Goal: Task Accomplishment & Management: Complete application form

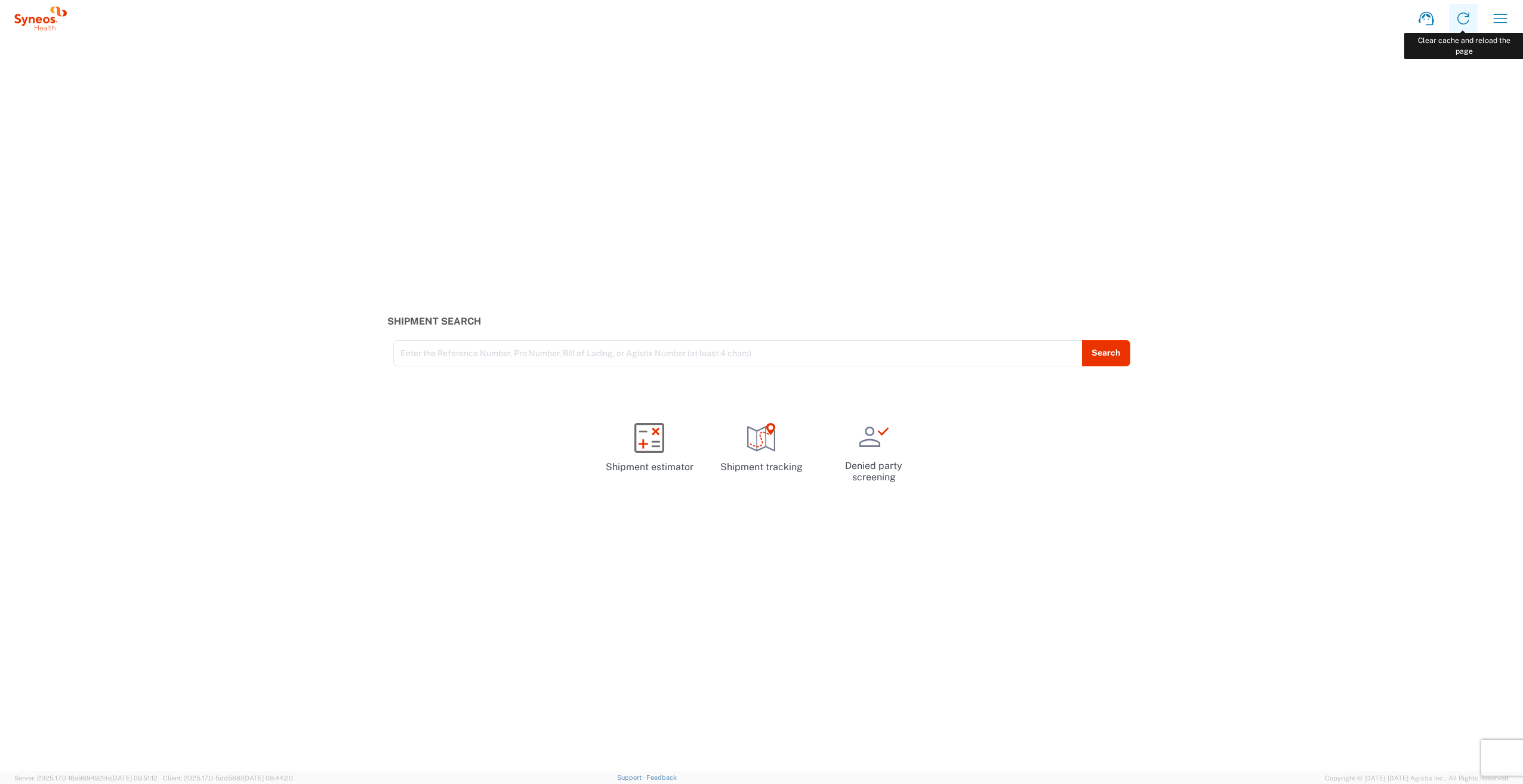
click at [1468, 11] on icon at bounding box center [1463, 18] width 19 height 19
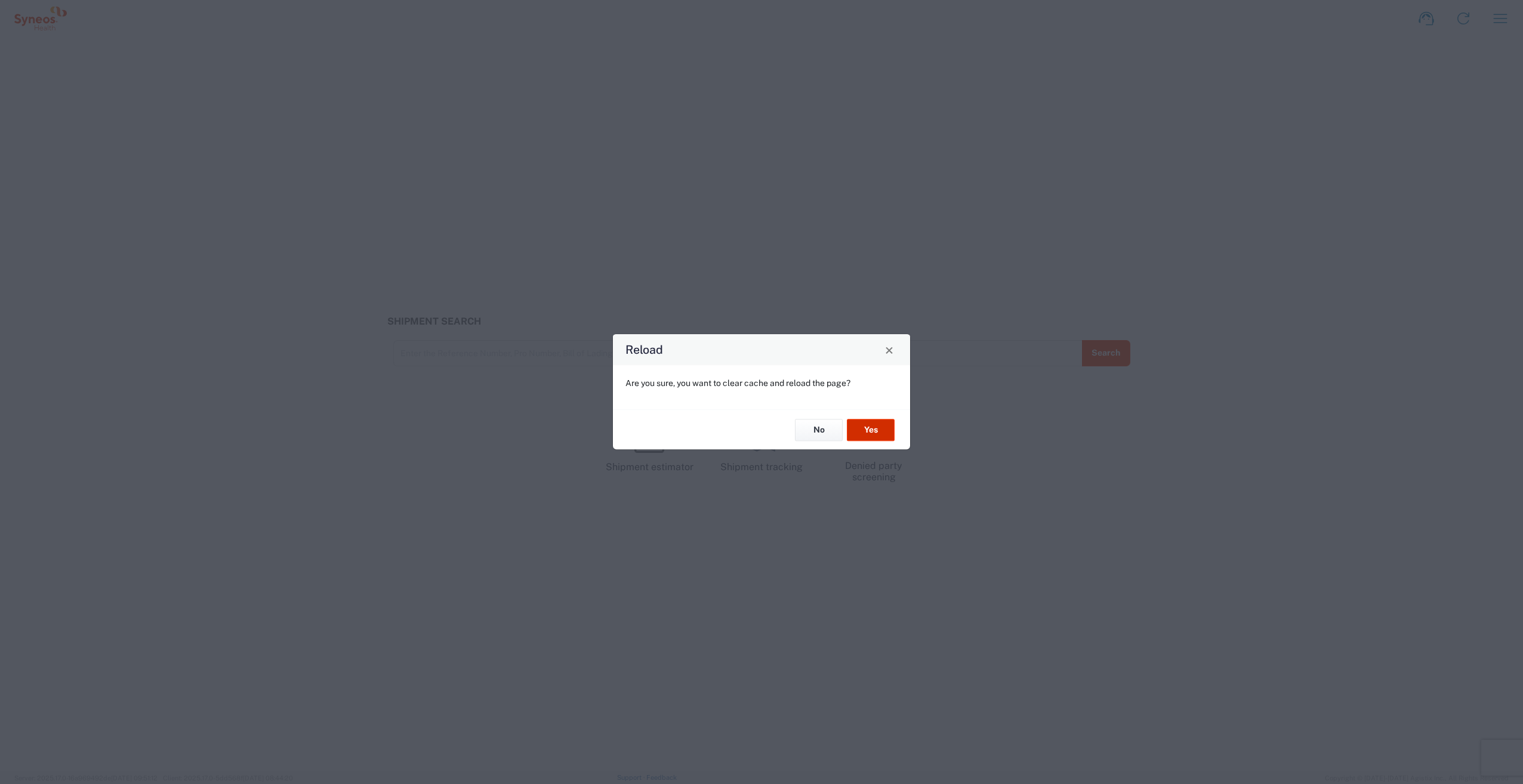
click at [881, 426] on button "Yes" at bounding box center [870, 430] width 48 height 22
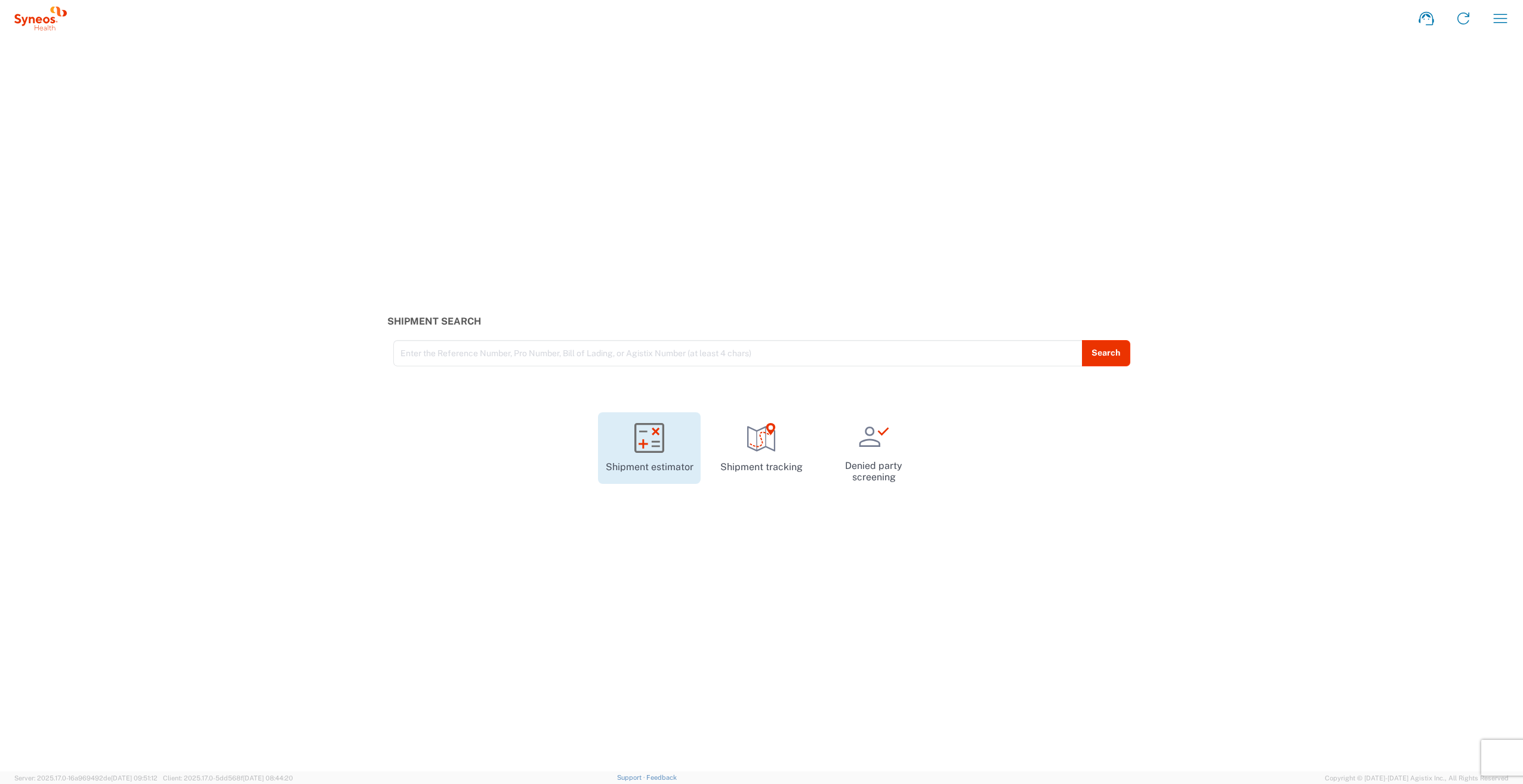
click at [654, 434] on icon at bounding box center [649, 437] width 21 height 21
click at [1497, 16] on div at bounding box center [762, 392] width 1523 height 784
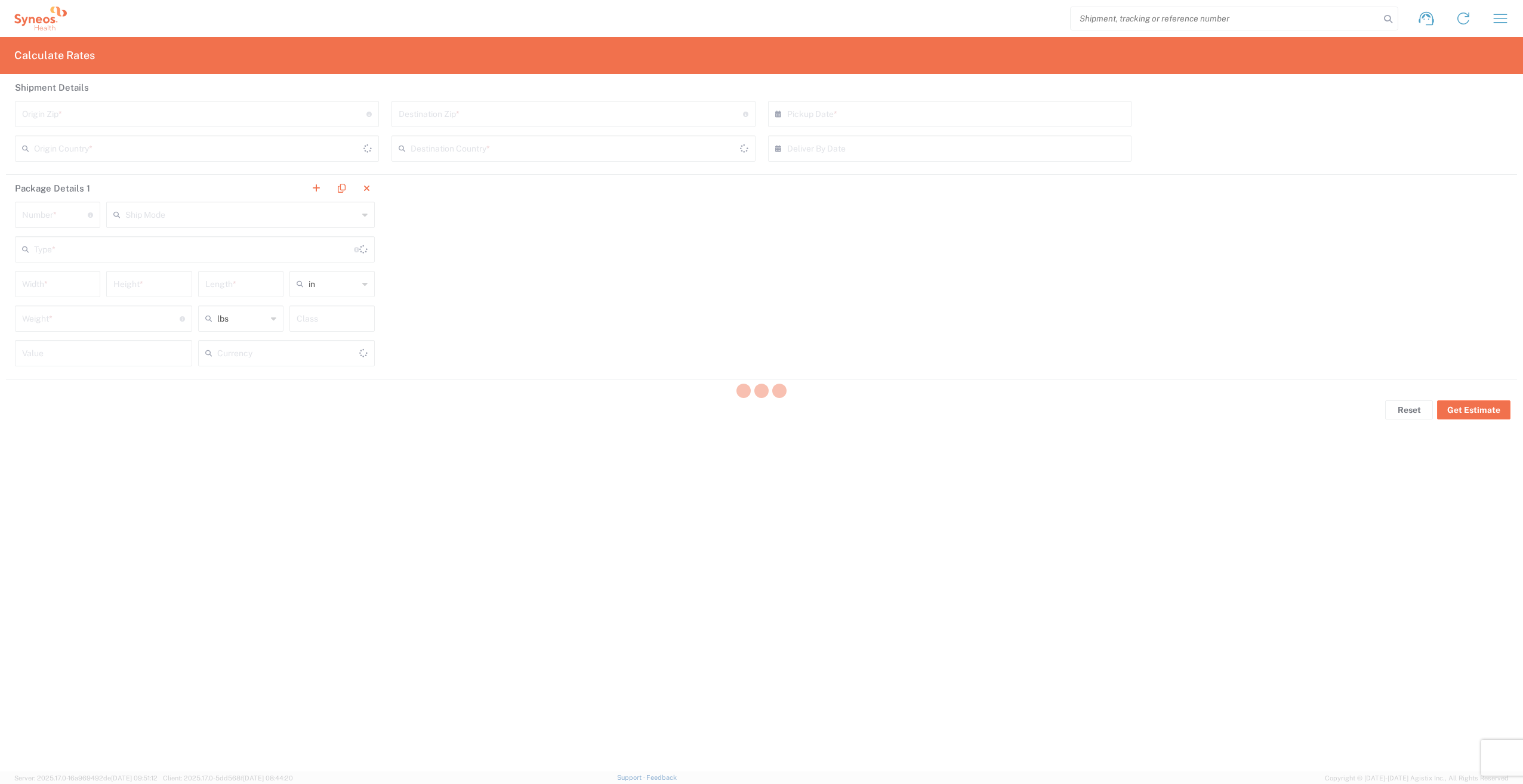
type input "US Dollar"
type input "[GEOGRAPHIC_DATA]"
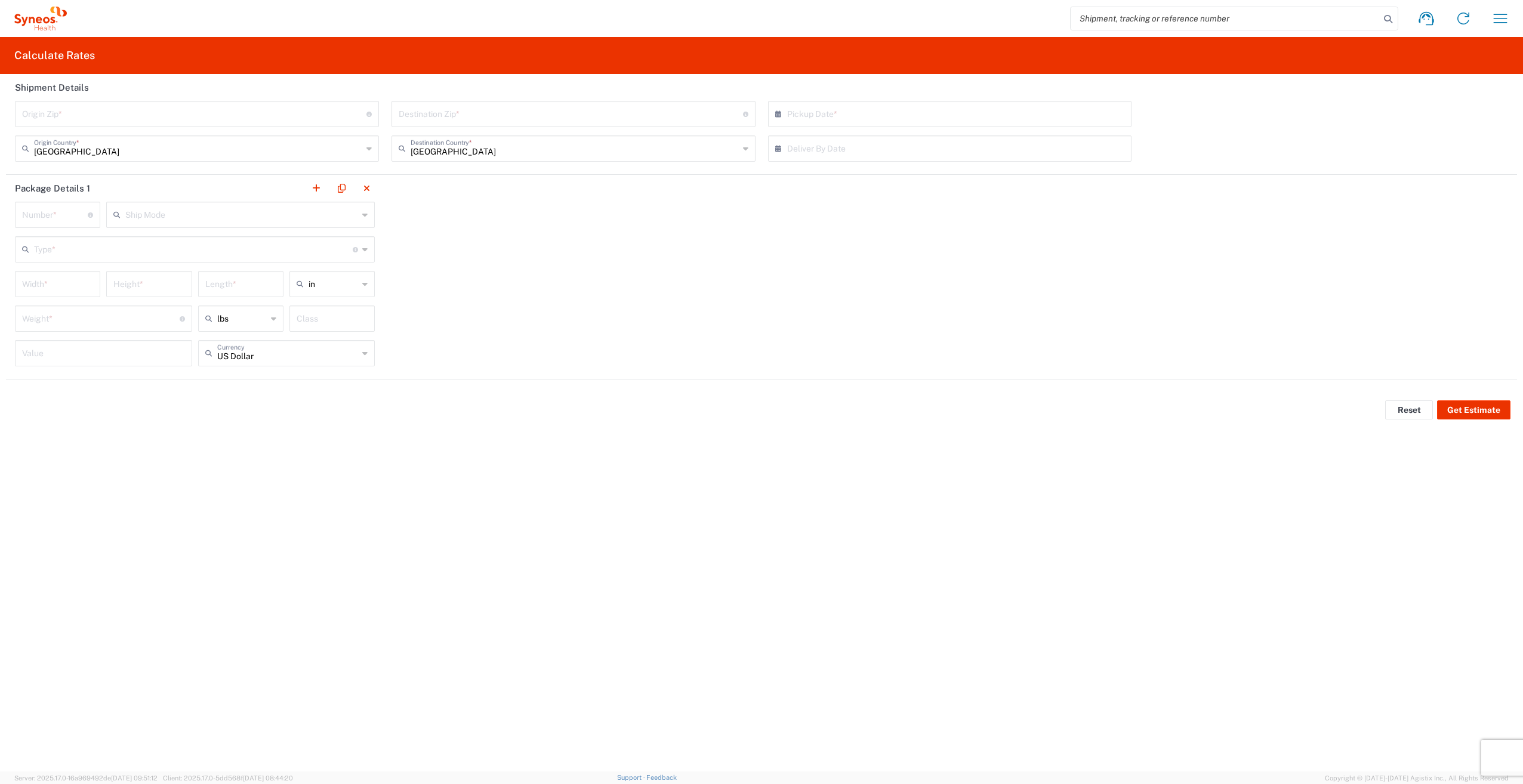
click at [1483, 68] on agx-form-header "Calculate Rates" at bounding box center [762, 55] width 1523 height 37
click at [1499, 21] on icon "button" at bounding box center [1500, 18] width 19 height 19
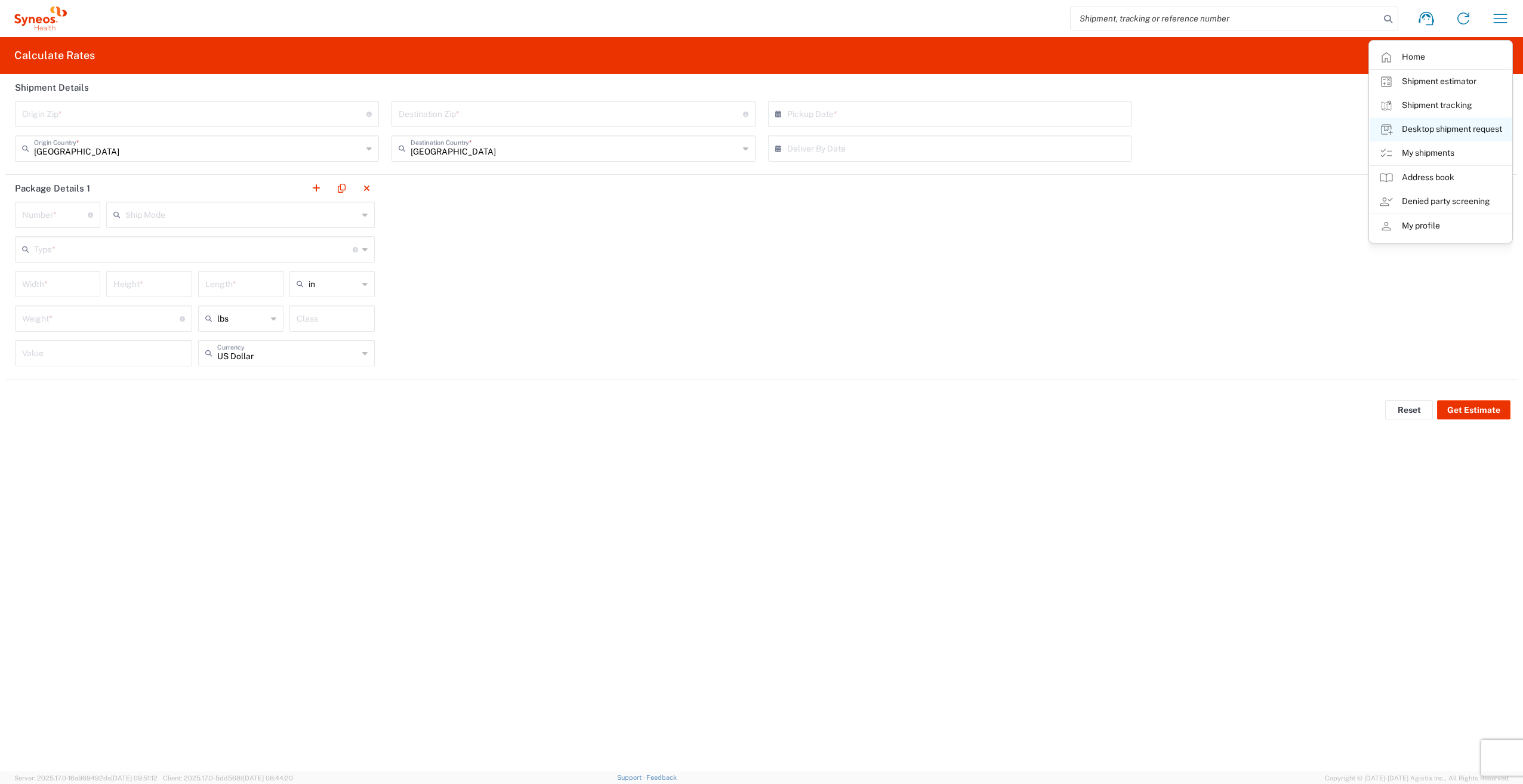
click at [1445, 123] on link "Desktop shipment request" at bounding box center [1440, 129] width 142 height 24
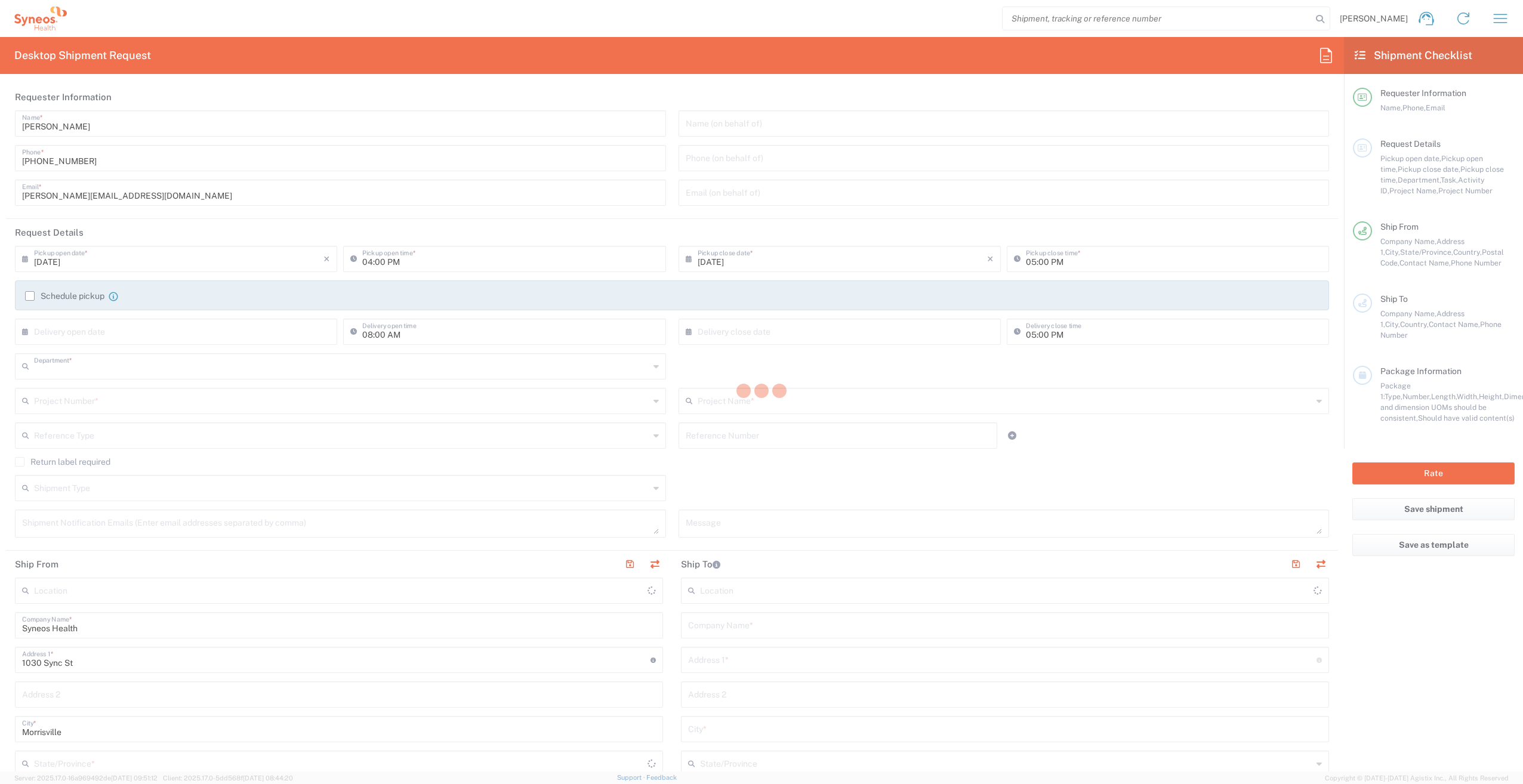
type input "3190"
type input "[US_STATE]"
type input "[GEOGRAPHIC_DATA]"
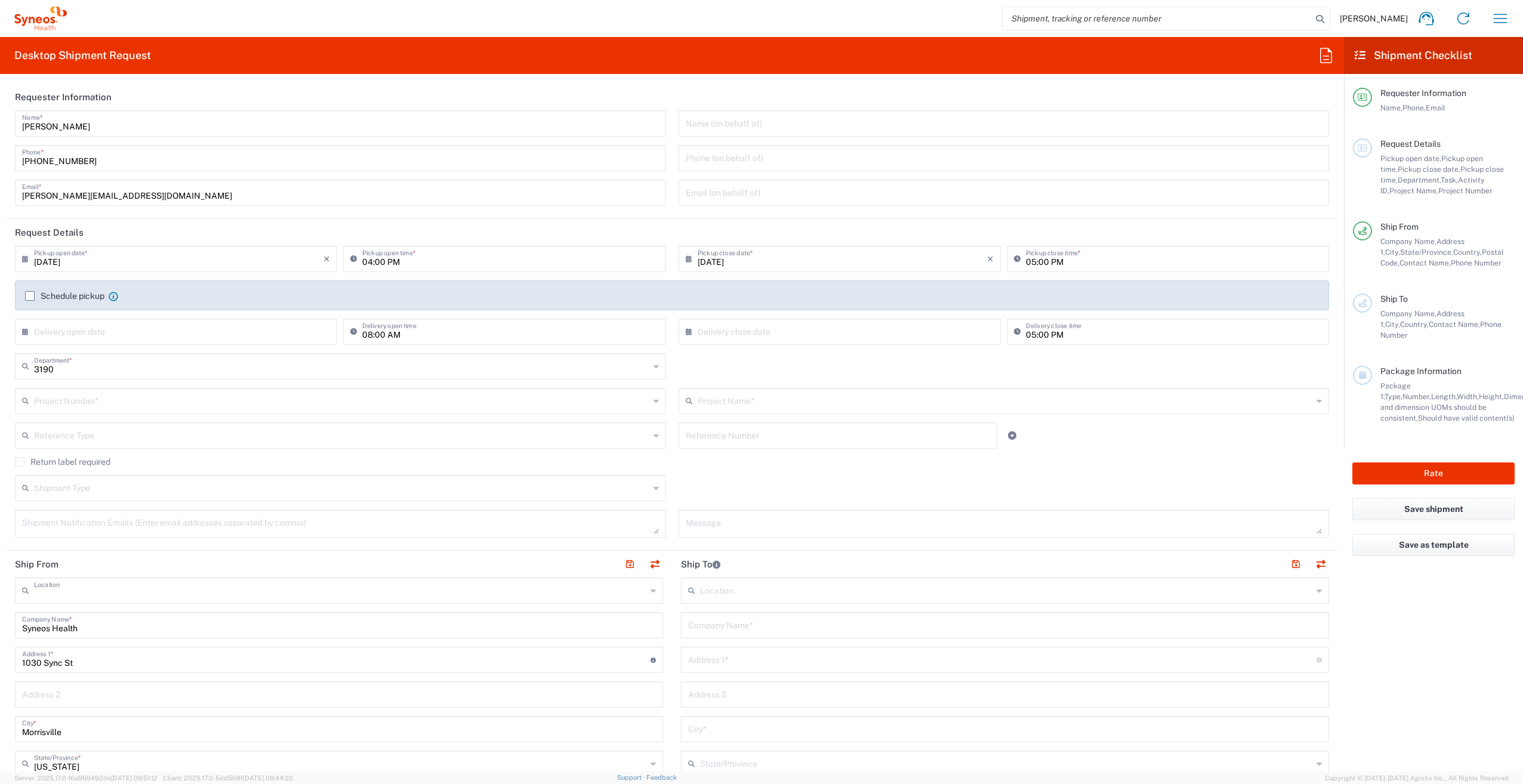
type input "[PERSON_NAME] Rsrch Grp ([GEOGRAPHIC_DATA]) In"
click at [1446, 123] on div "Requester Information Name, Phone, Email" at bounding box center [1433, 112] width 162 height 51
click at [312, 395] on input "text" at bounding box center [341, 400] width 615 height 21
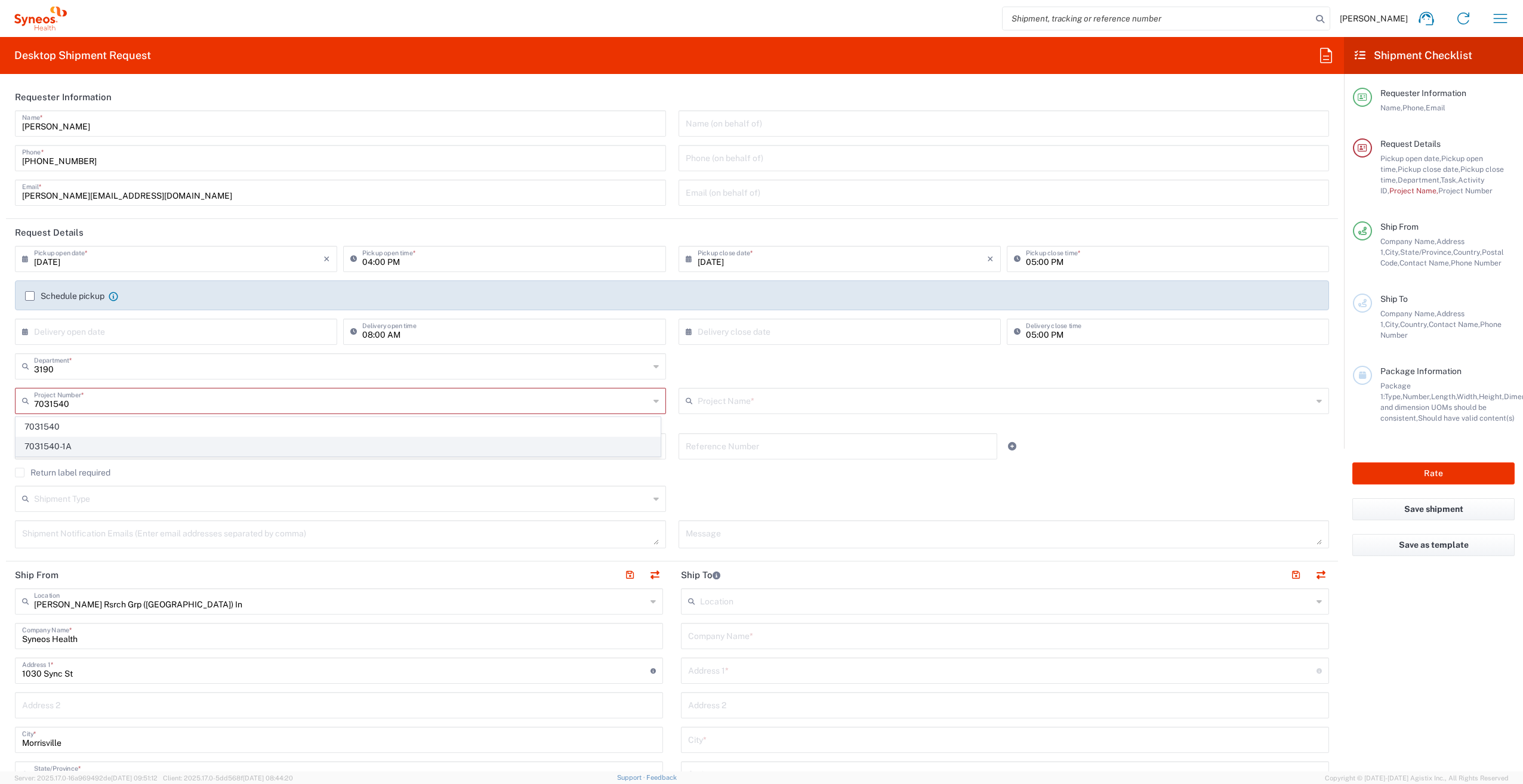
click at [231, 448] on span "7031540-1A" at bounding box center [338, 446] width 644 height 18
type input "7031540-1A"
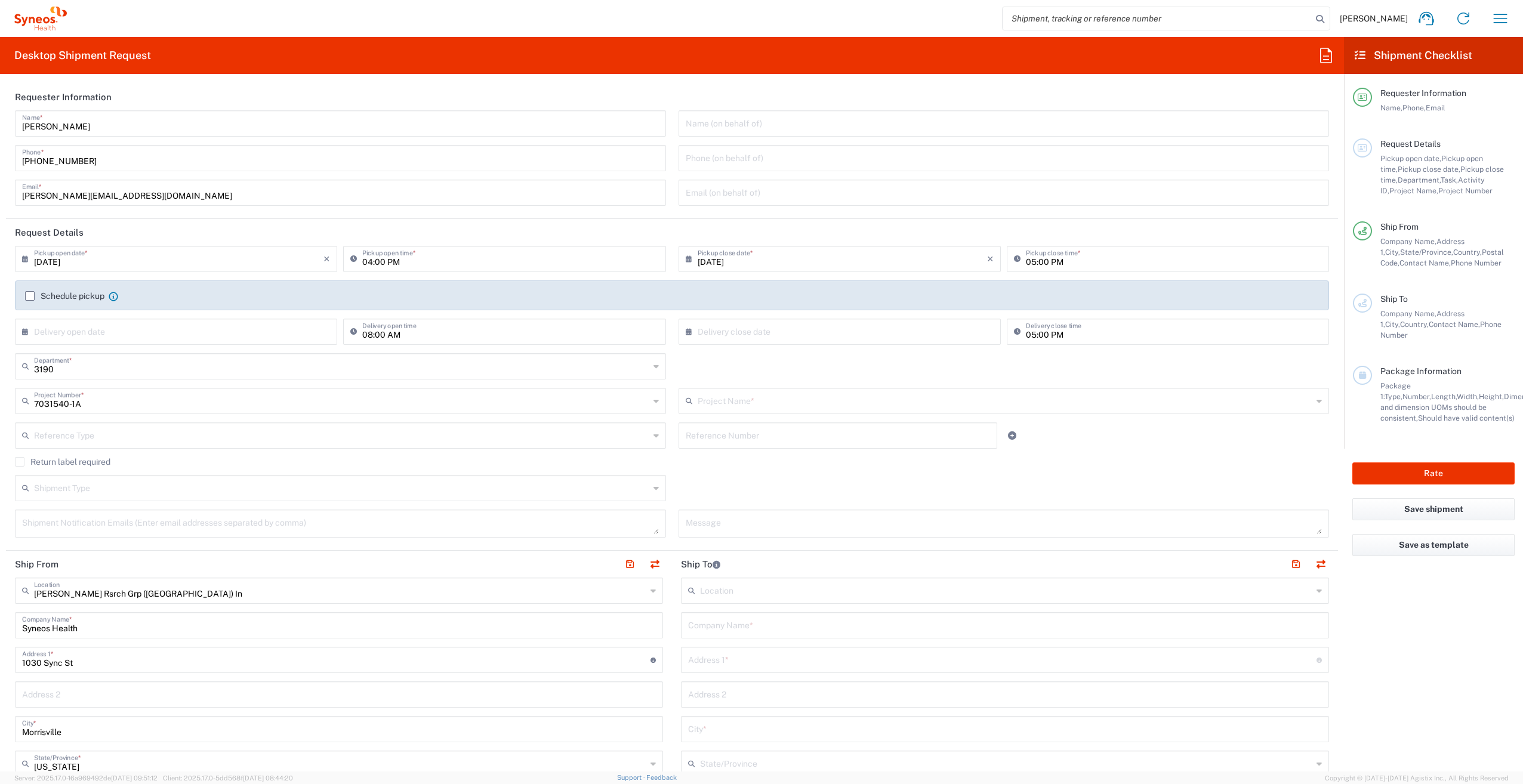
type input "802-SYN-065A"
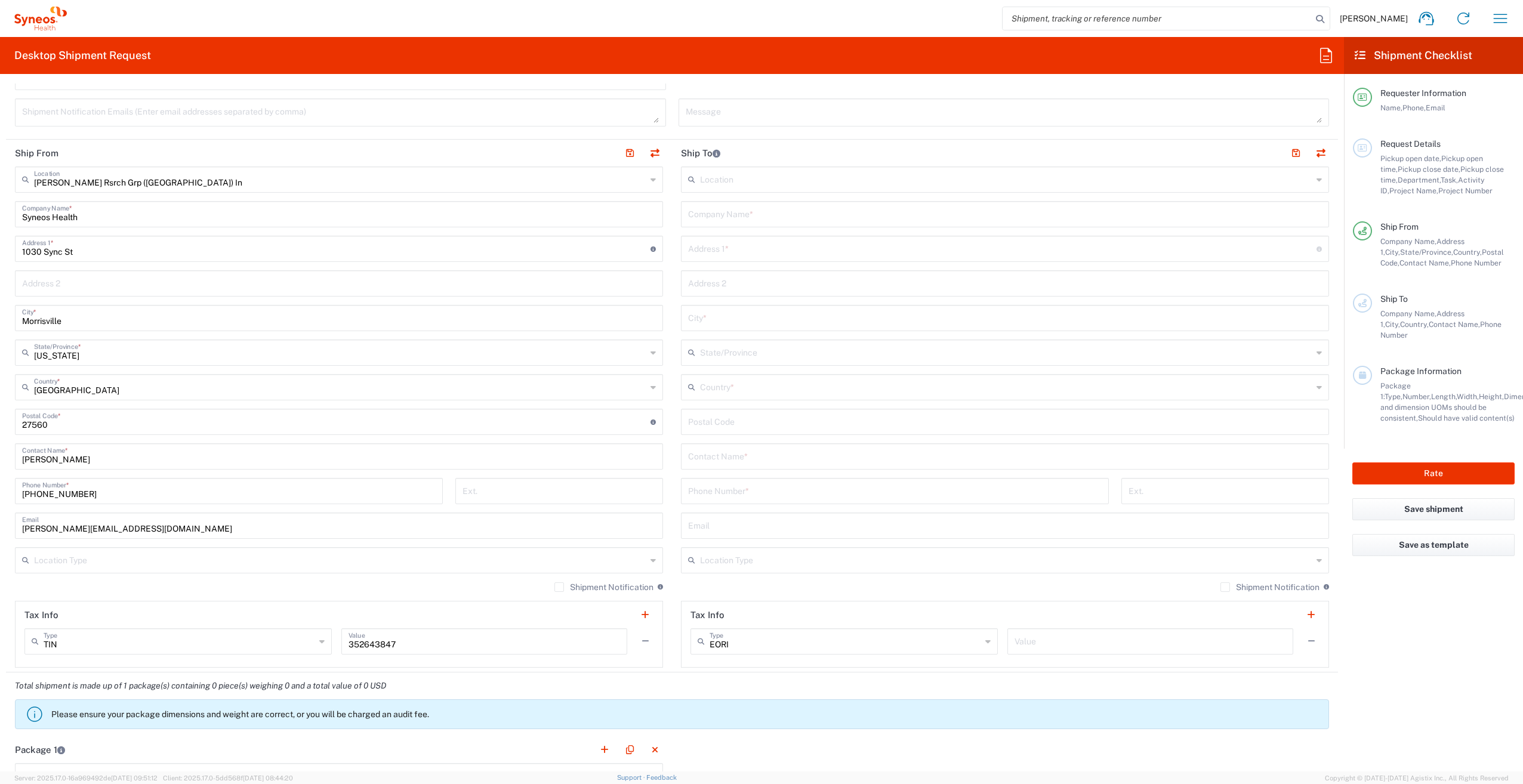
scroll to position [411, 0]
click at [118, 217] on input "Syneos Health" at bounding box center [339, 214] width 634 height 21
type input "S"
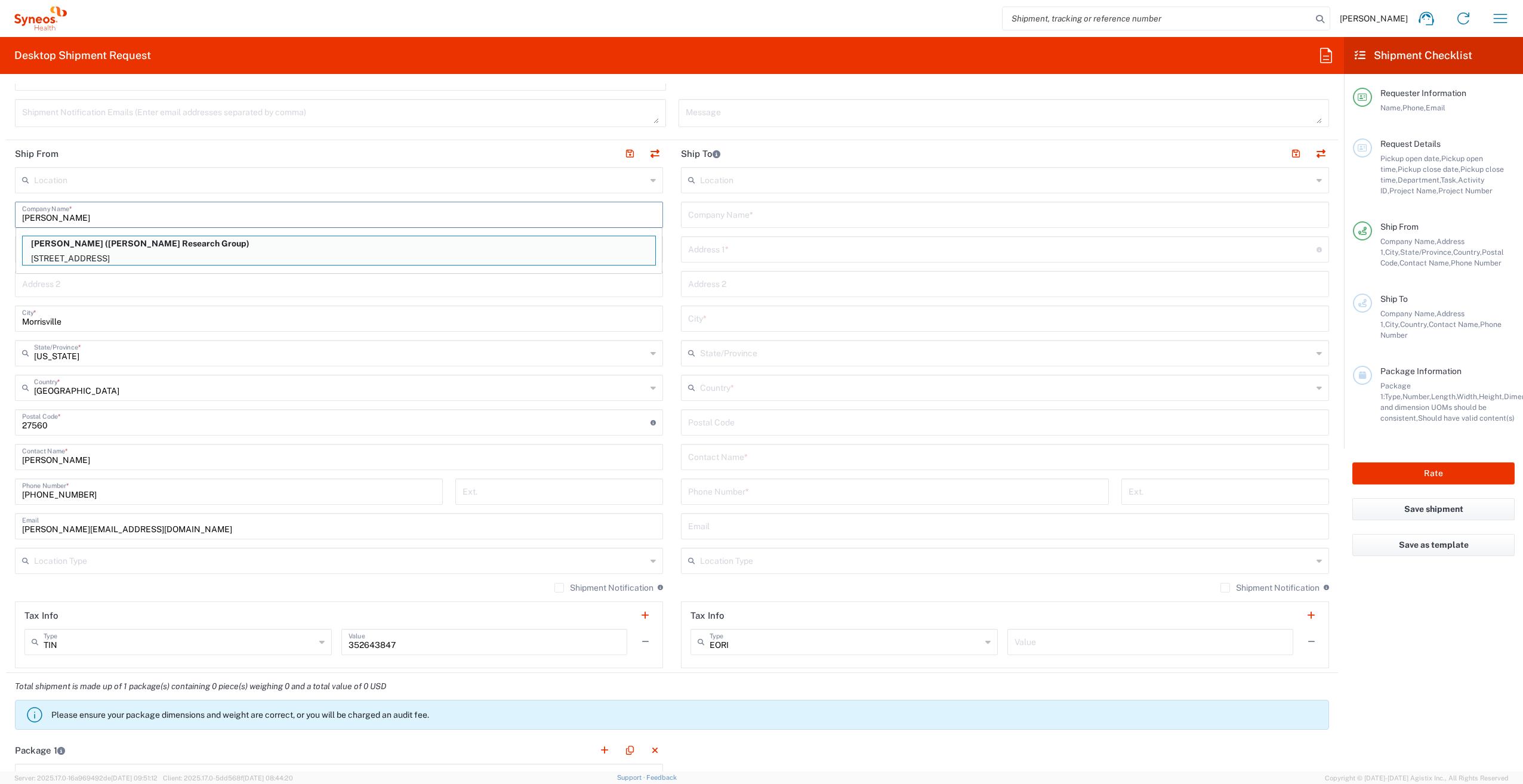
click at [182, 245] on p "ELISA SCHERZINGER (Illingworth Research Group)" at bounding box center [339, 243] width 633 height 15
type input "ELISA SCHERZINGER"
type input "5159 CRIMSON PATCH WAY"
type input "RIVERTON"
type input "Utah"
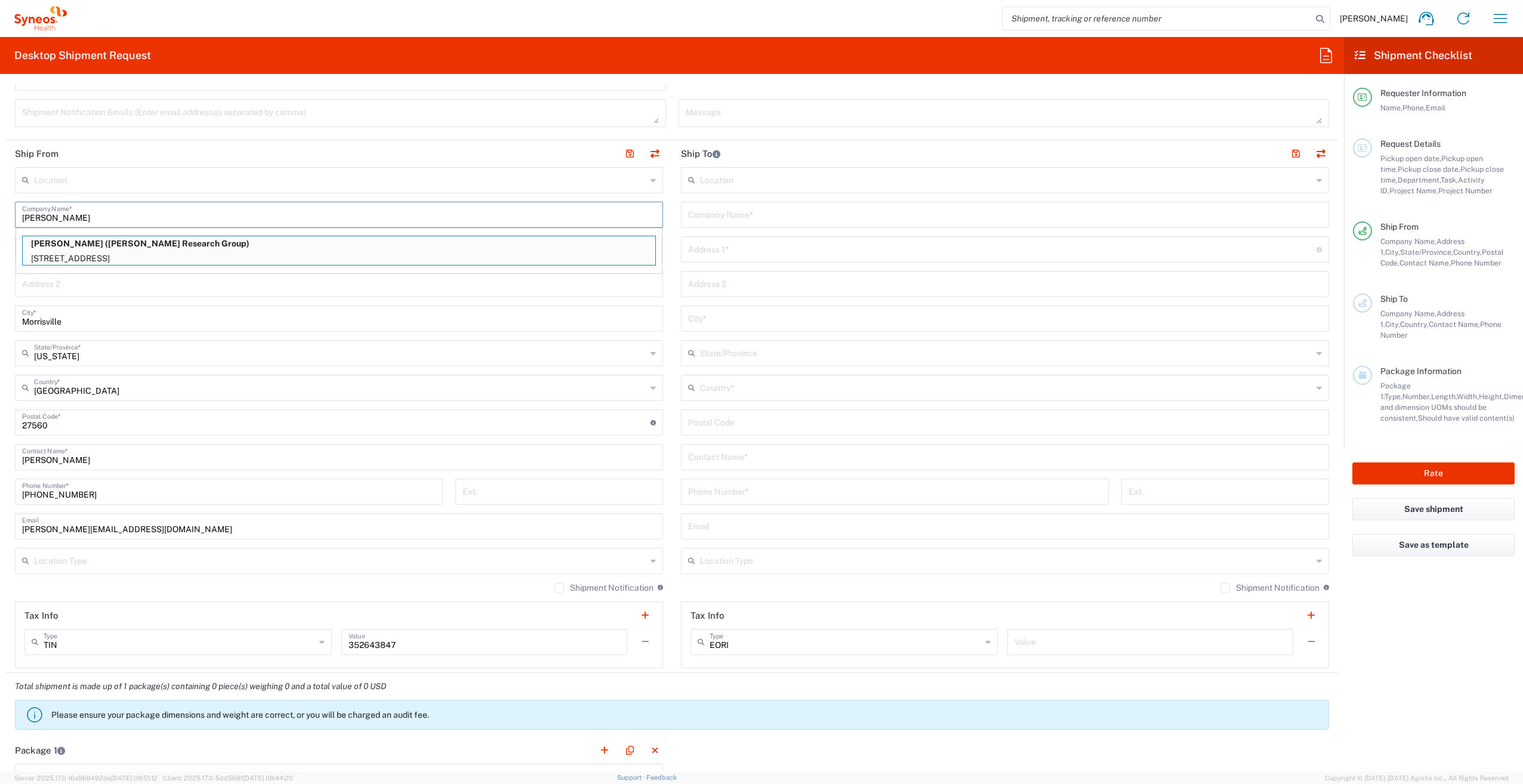
type input "84096"
type input "Illingworth Research Group"
type input "801-671-9581"
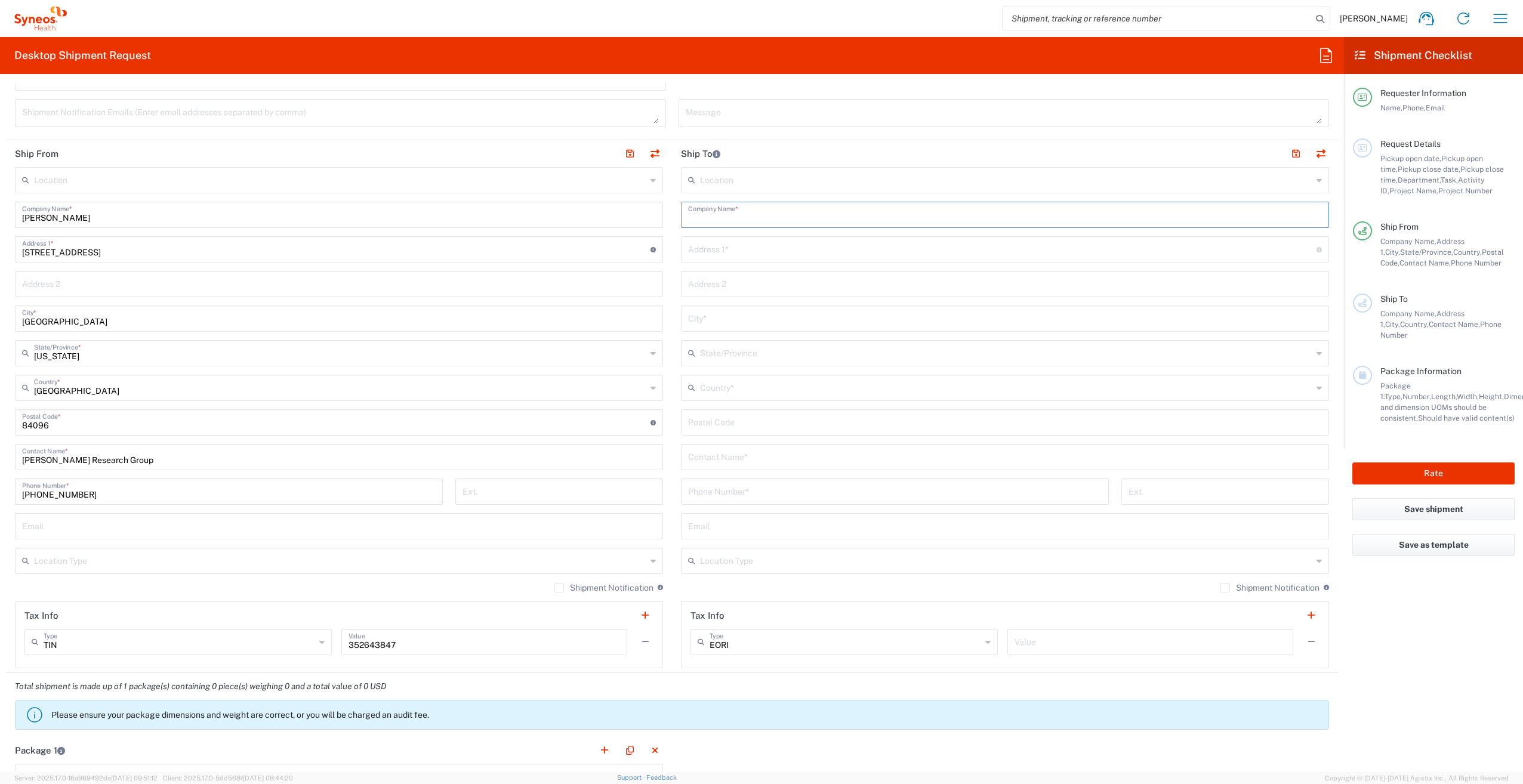
click at [725, 217] on input "text" at bounding box center [1005, 214] width 634 height 21
click at [756, 251] on p "LEIGH COLLINS (Colorado Kidney Care, P.C.)" at bounding box center [1005, 243] width 633 height 15
type input "LEIGH COLLINS"
type input "919 Jasmine Street"
type input "Denver"
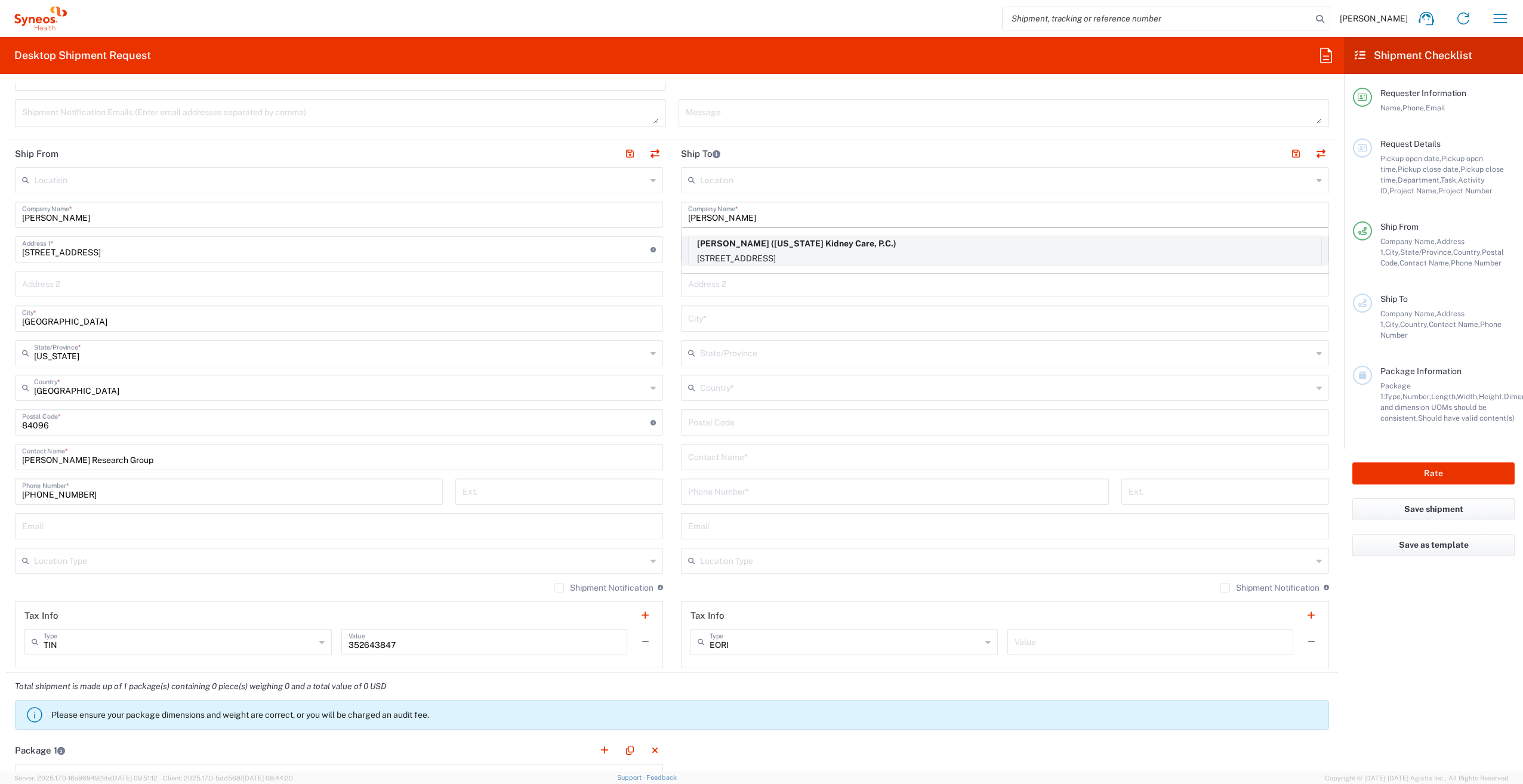
type input "United States"
type input "80220"
type input "Colorado Kidney Care, P.C."
type input "303-364-4775"
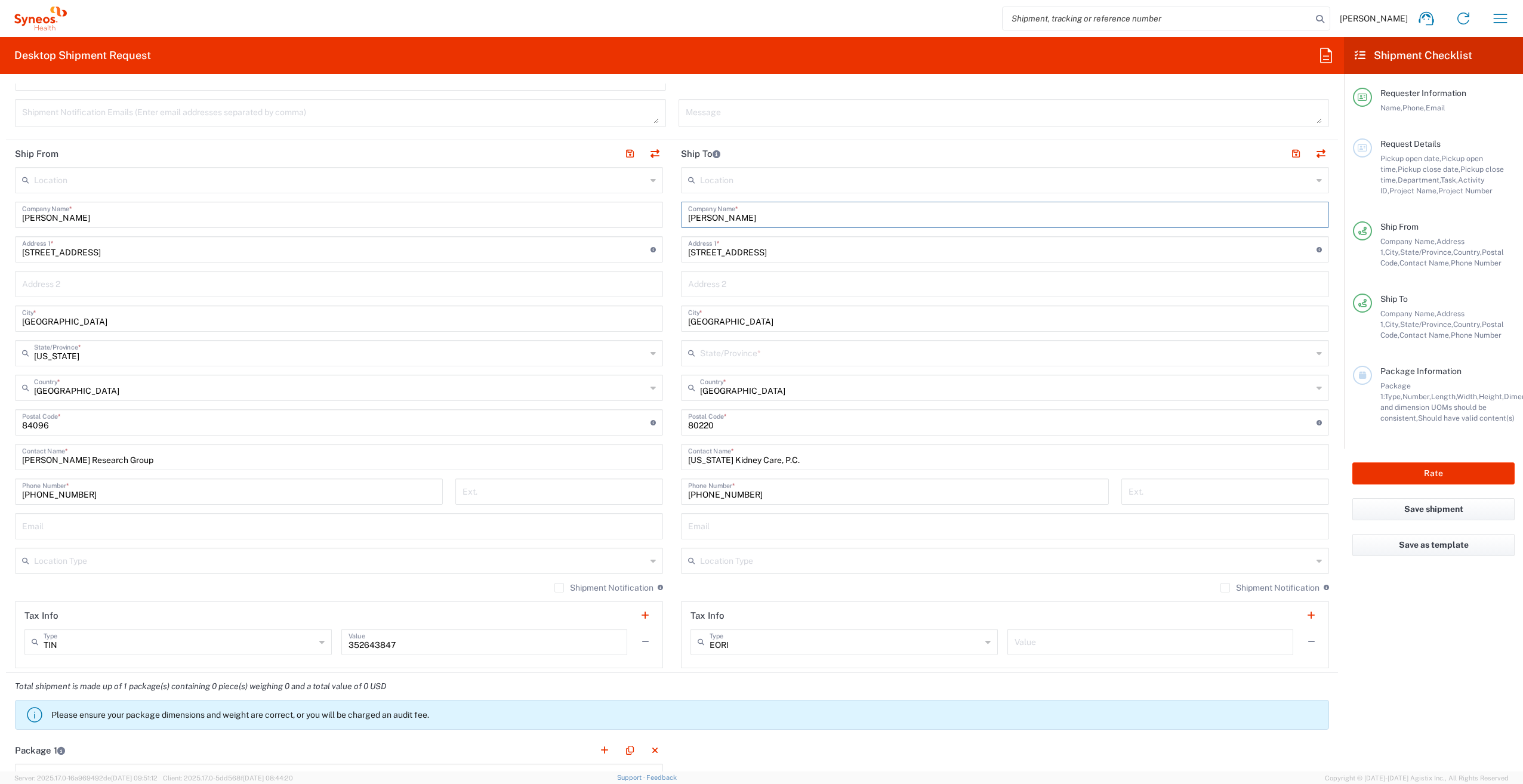
type input "Colorado"
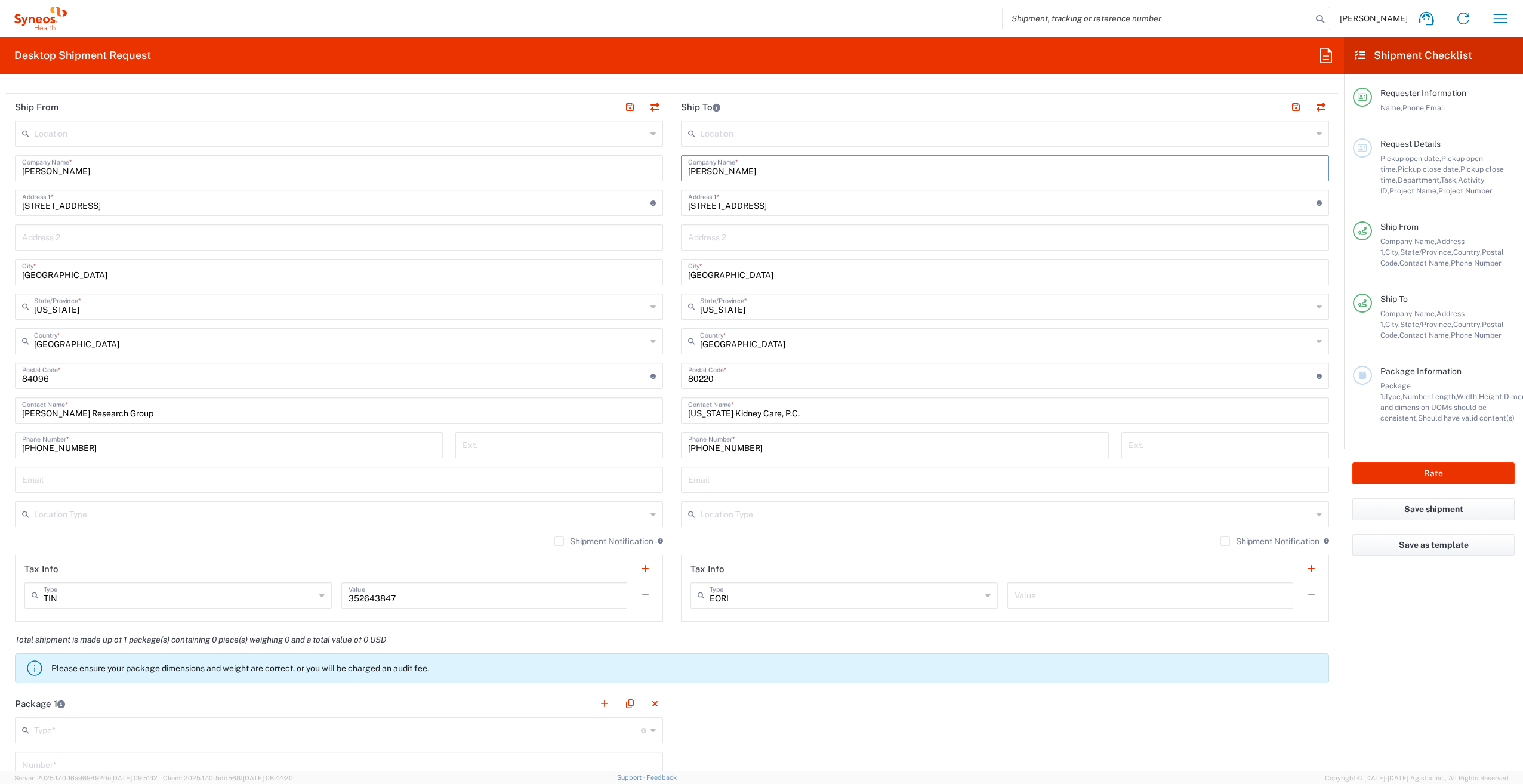
scroll to position [456, 0]
click at [655, 107] on button "button" at bounding box center [654, 108] width 17 height 17
type input "LEIGH COLLINS"
type input "919 Jasmine Street"
type input "Denver"
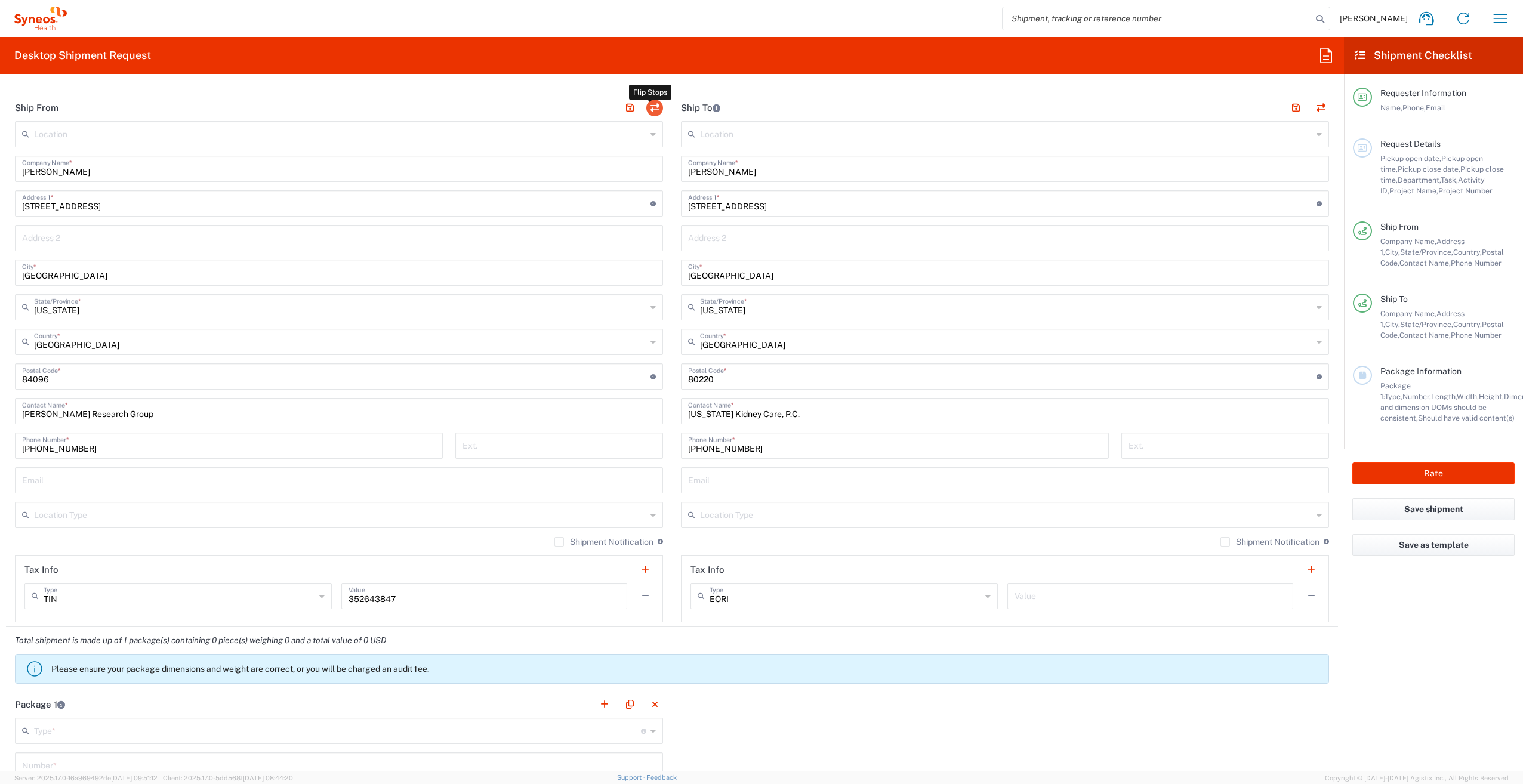
type input "Colorado"
type input "80220"
type input "Colorado Kidney Care, P.C."
type input "303-364-4775"
type input "ELISA SCHERZINGER"
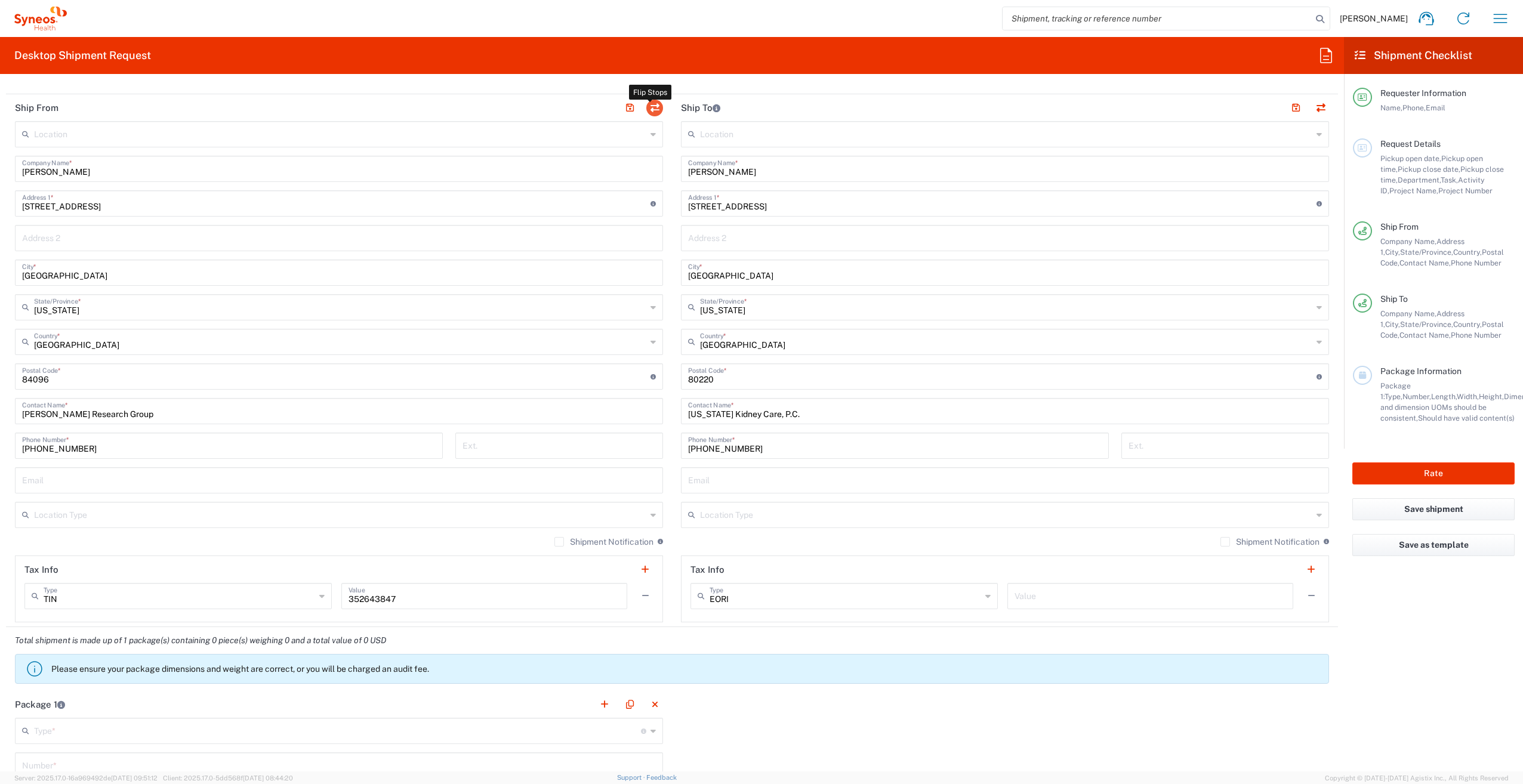
type input "5159 CRIMSON PATCH WAY"
type input "RIVERTON"
type input "Utah"
type input "84096"
type input "Illingworth Research Group"
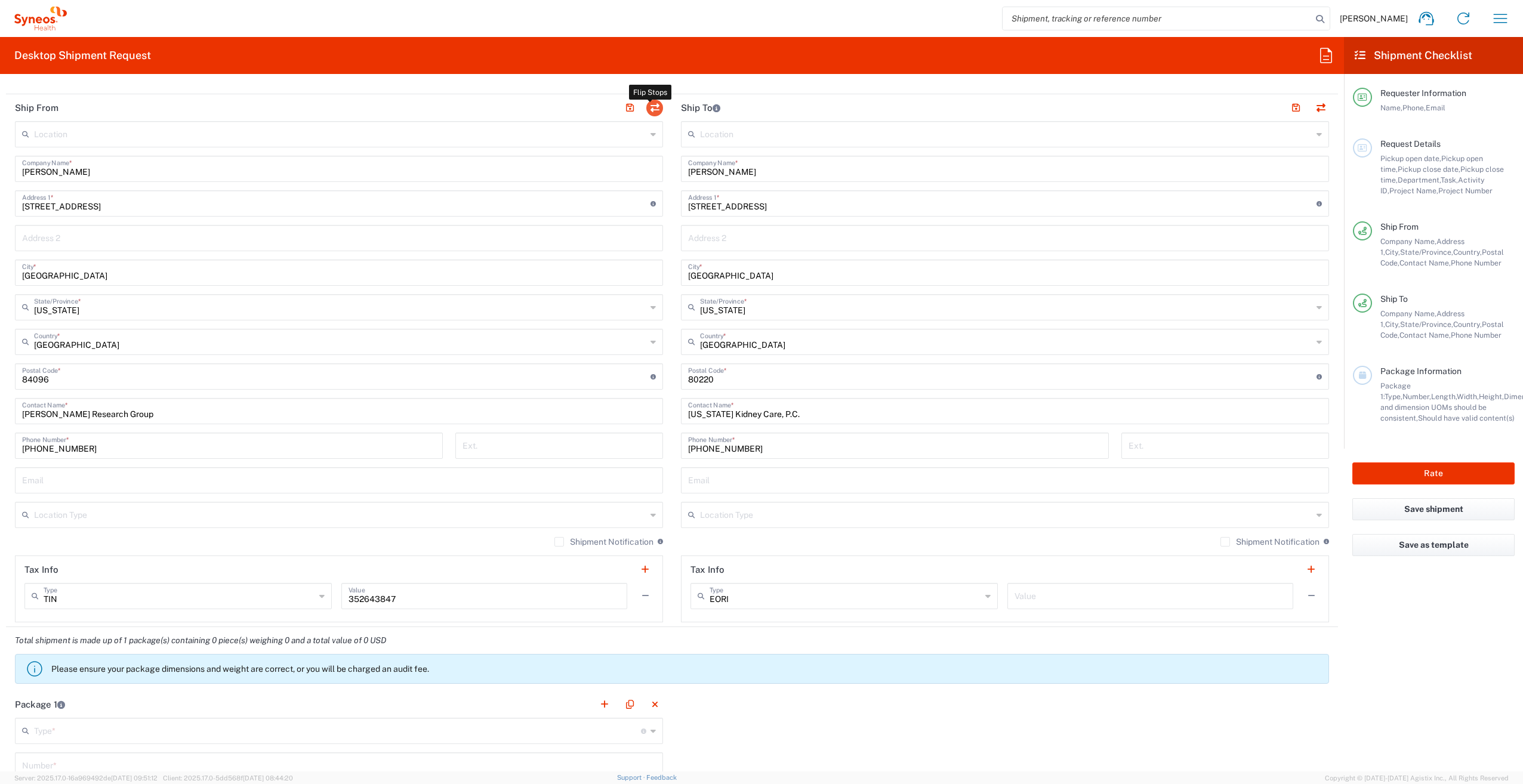
type input "801-671-9581"
type input "EORI"
type input "TIN"
type input "352643847"
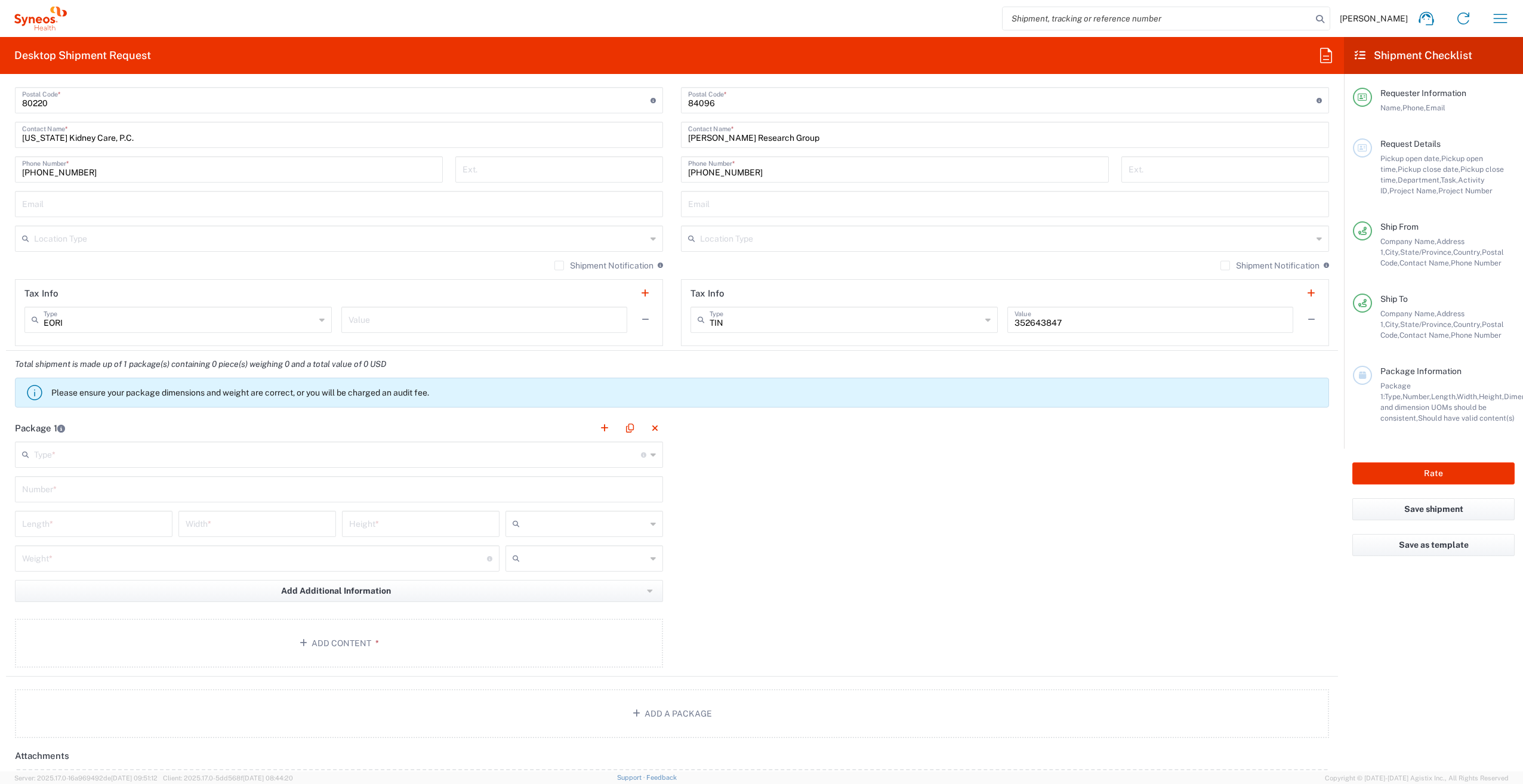
scroll to position [733, 0]
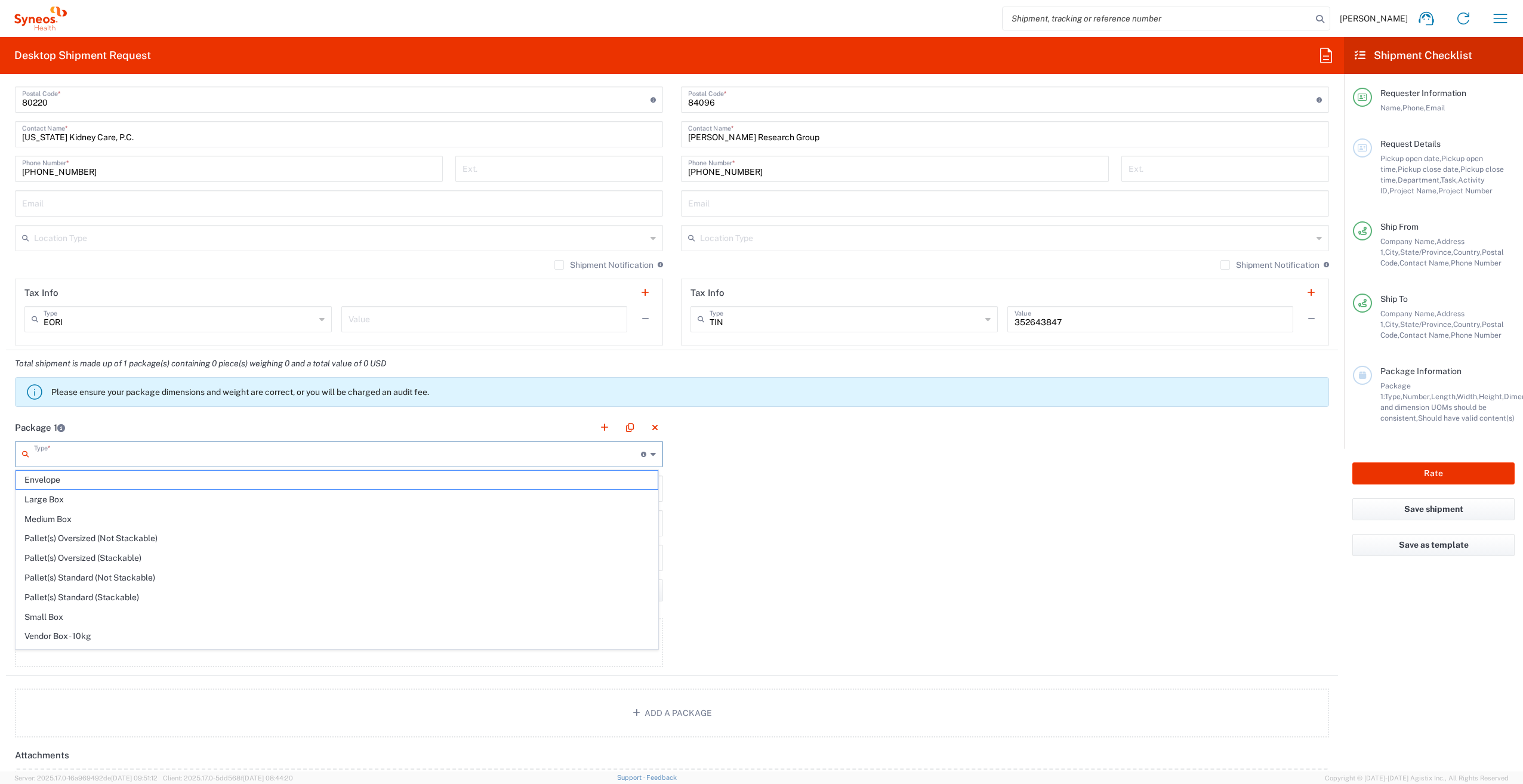
click at [553, 455] on input "text" at bounding box center [337, 453] width 607 height 21
click at [297, 612] on span "Small Box" at bounding box center [337, 616] width 642 height 18
type input "Small Box"
type input "12.25"
type input "11"
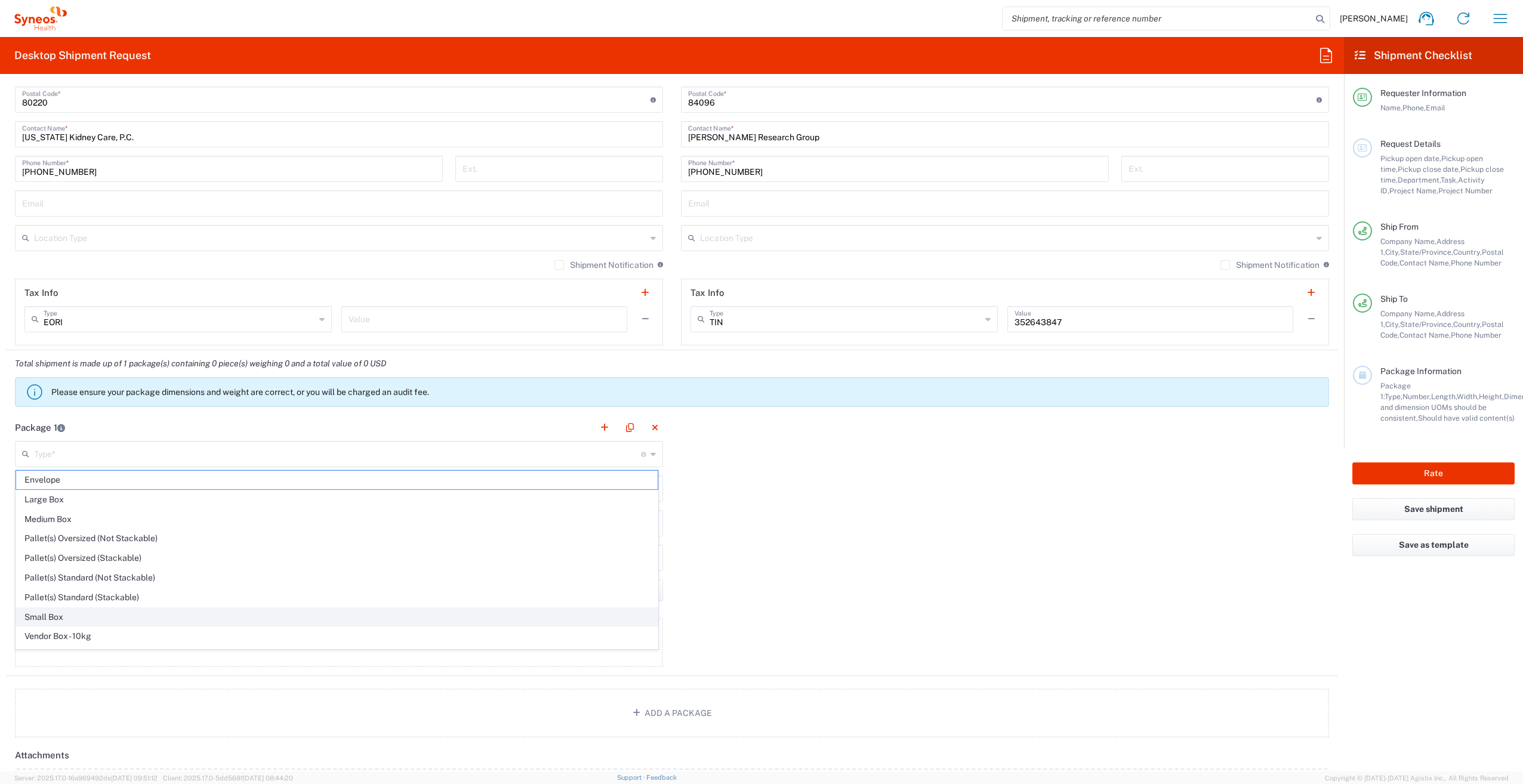
type input "1.5"
type input "in"
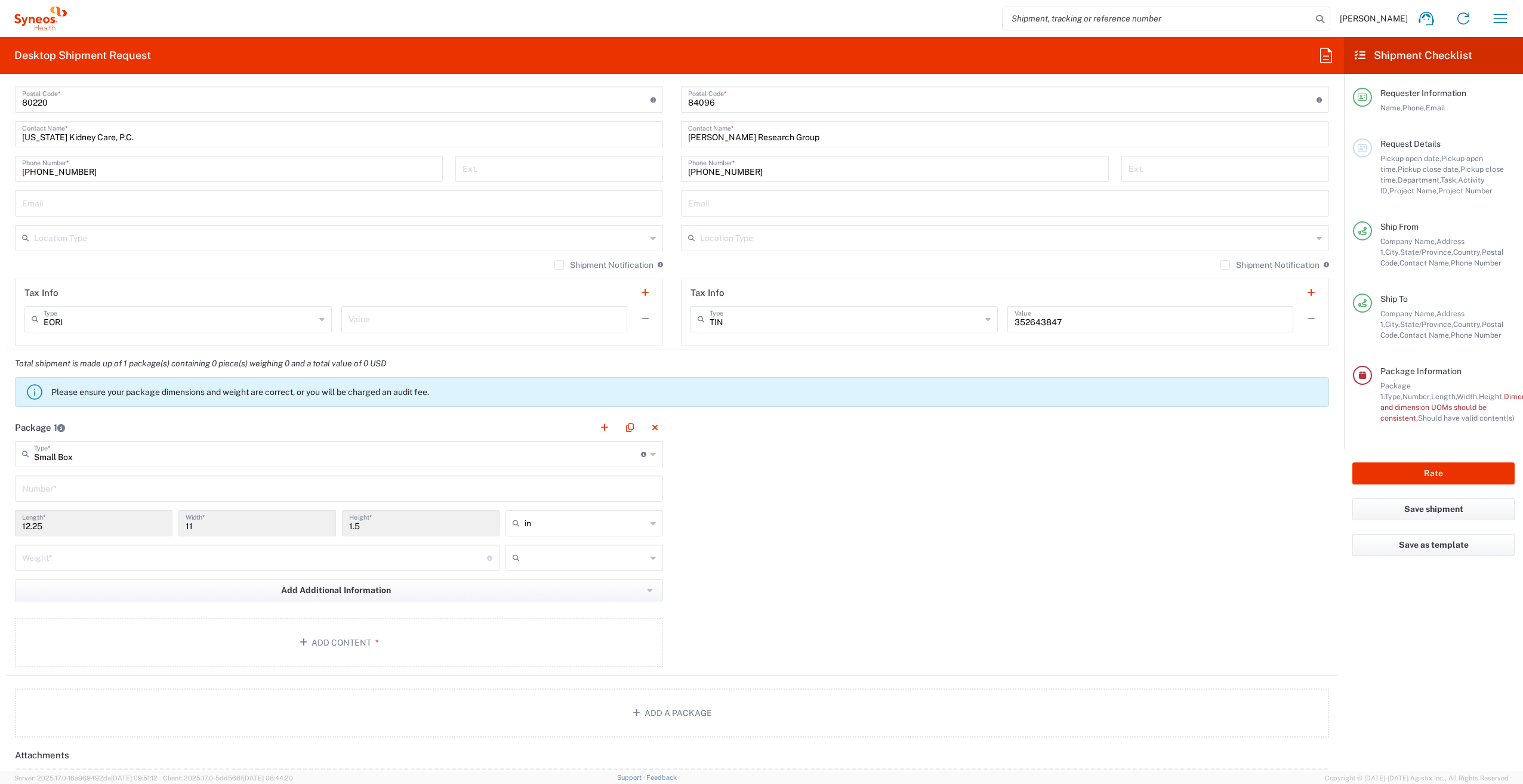
click at [337, 497] on input "text" at bounding box center [339, 487] width 634 height 21
type input "1"
click at [792, 528] on div "Package 1 Small Box Type * Material used to package goods Envelope Large Box Me…" at bounding box center [672, 544] width 1332 height 262
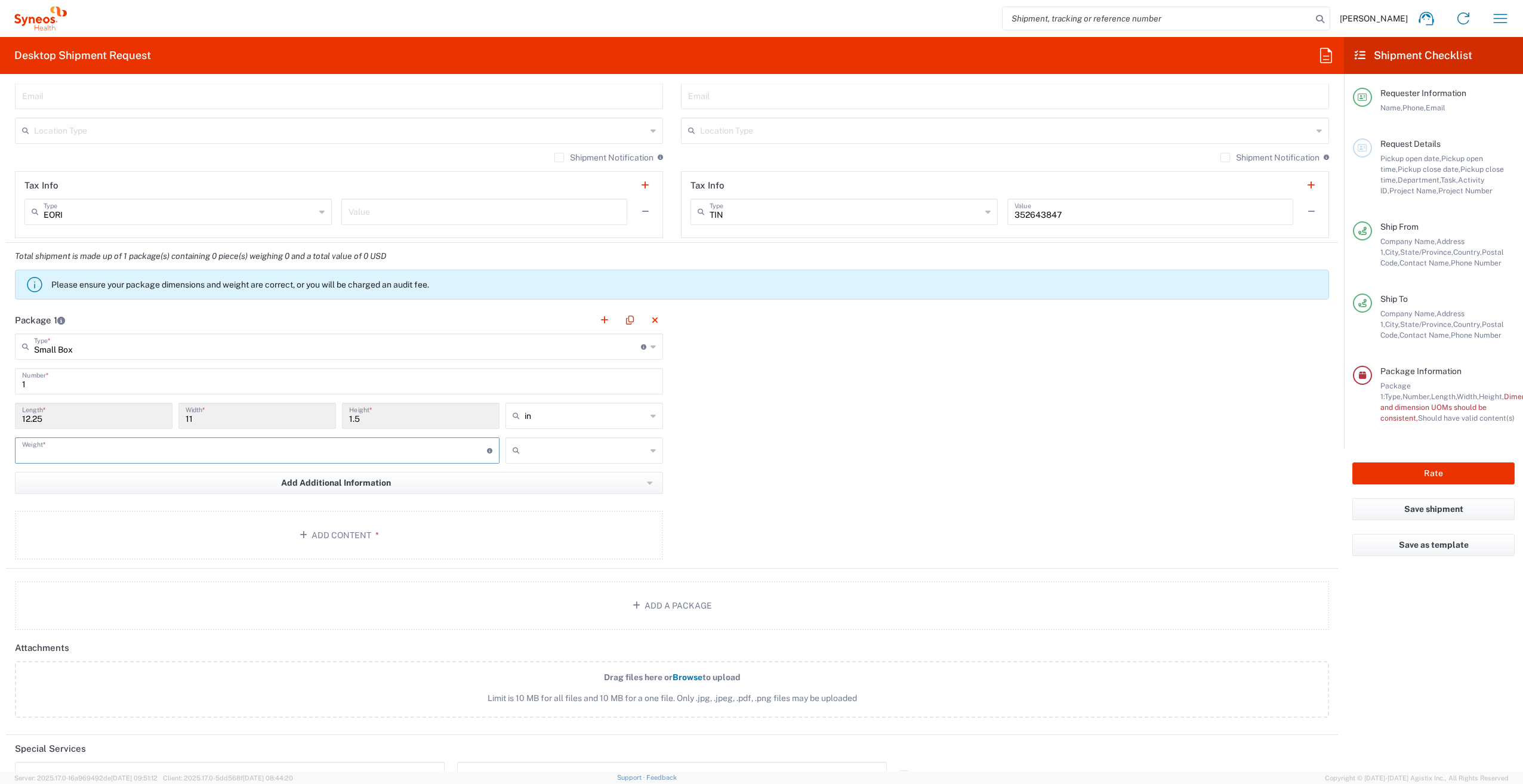
click at [425, 452] on input "number" at bounding box center [254, 450] width 465 height 21
type input "2"
click at [532, 452] on input "text" at bounding box center [586, 450] width 122 height 19
click at [550, 490] on span "lbs" at bounding box center [579, 495] width 154 height 18
type input "lbs"
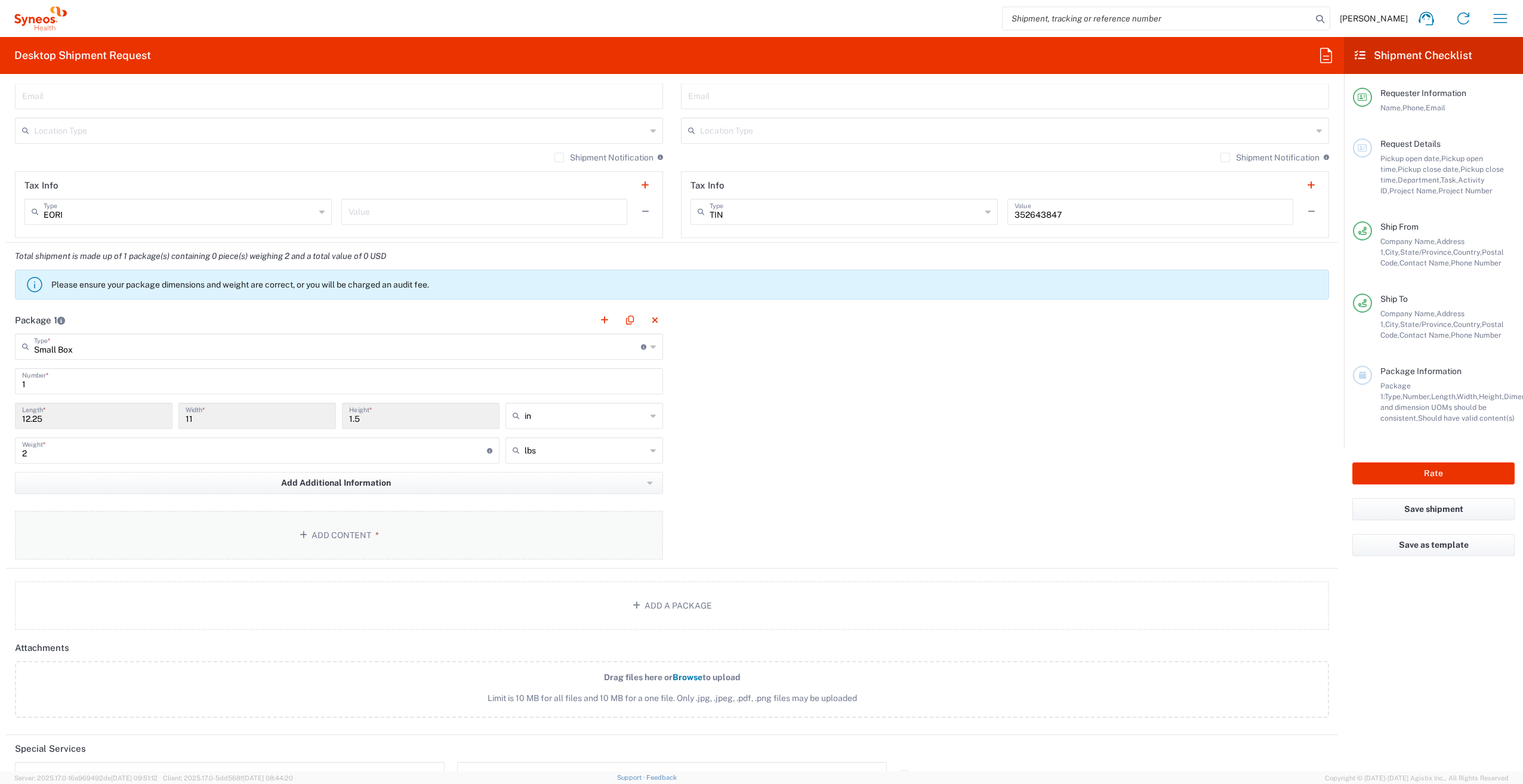
click at [442, 522] on button "Add Content *" at bounding box center [339, 535] width 648 height 49
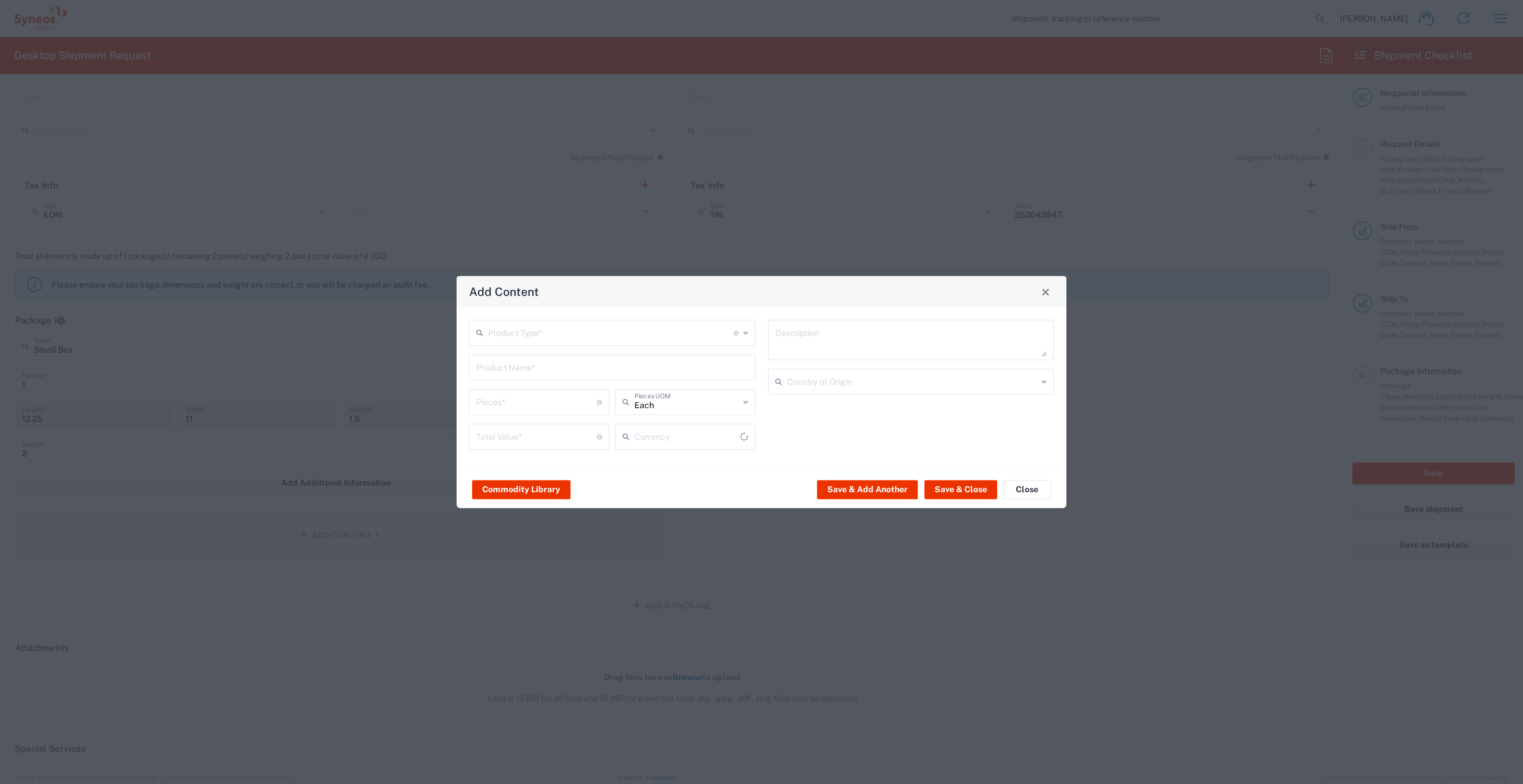
type input "US Dollar"
click at [614, 324] on input "text" at bounding box center [611, 332] width 246 height 21
click at [602, 377] on span "General Commodity" at bounding box center [612, 378] width 284 height 18
type input "General Commodity"
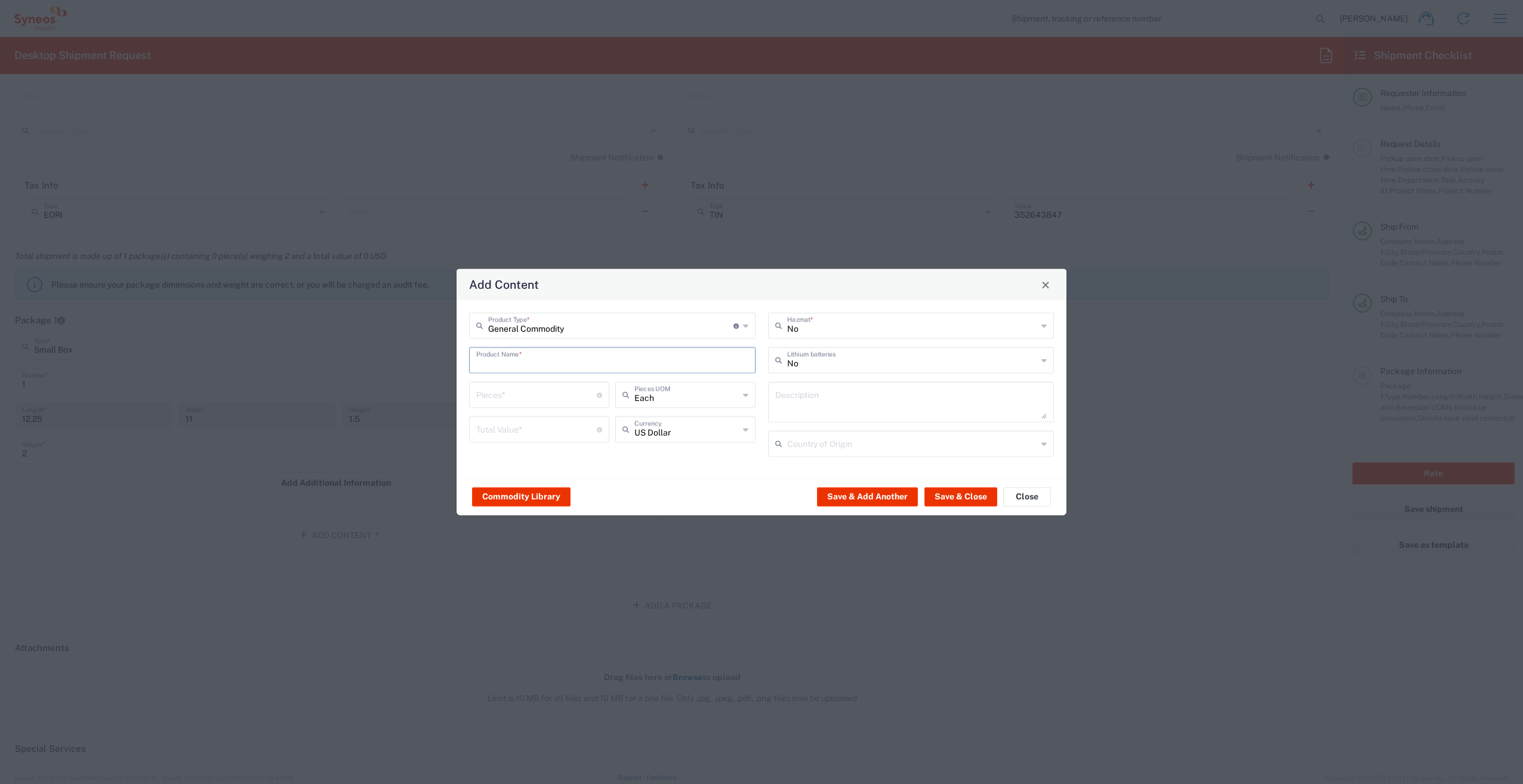
click at [593, 361] on input "text" at bounding box center [612, 359] width 272 height 21
type input "Lab Kit"
type input "1"
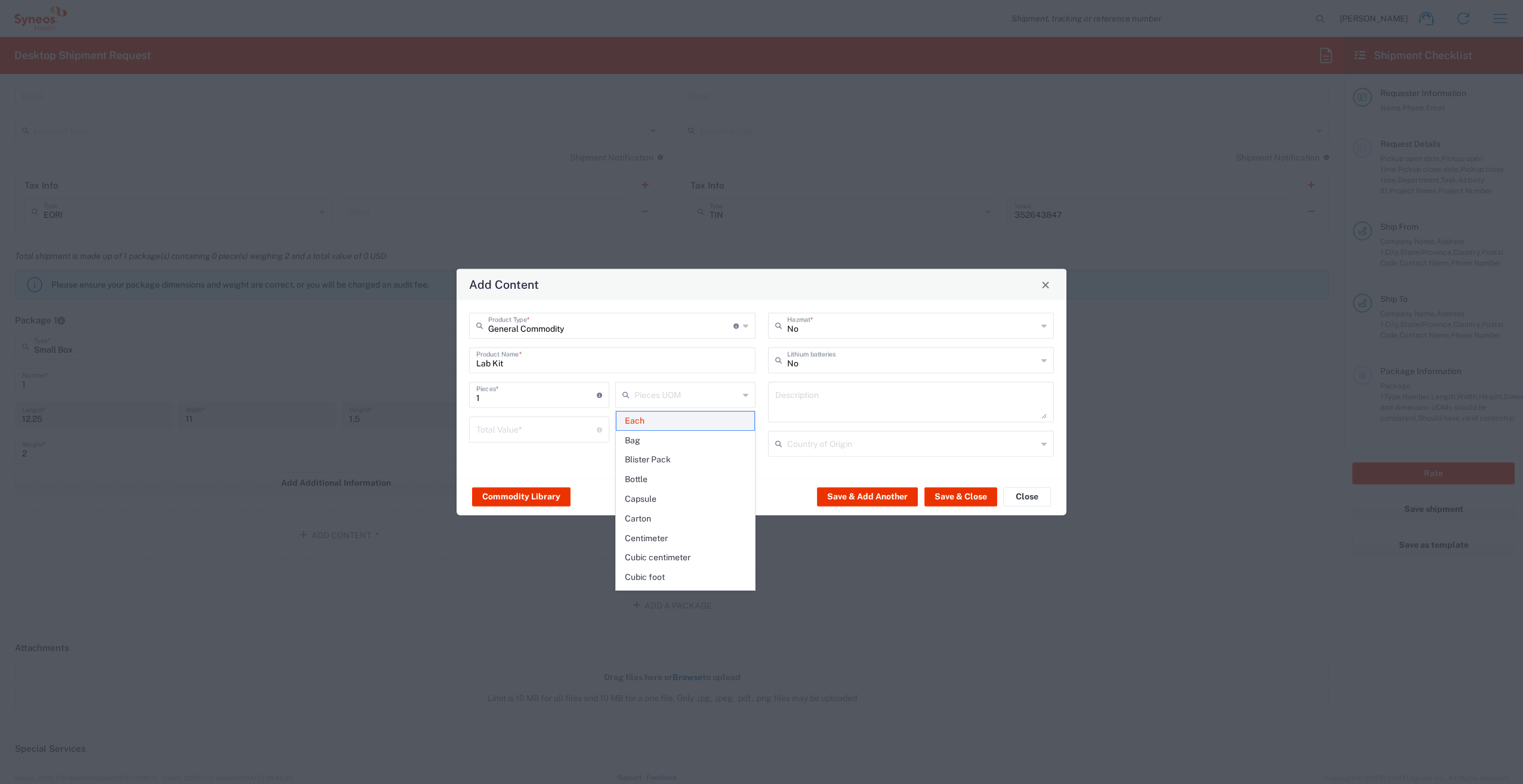
click at [664, 422] on span "Each" at bounding box center [686, 420] width 138 height 18
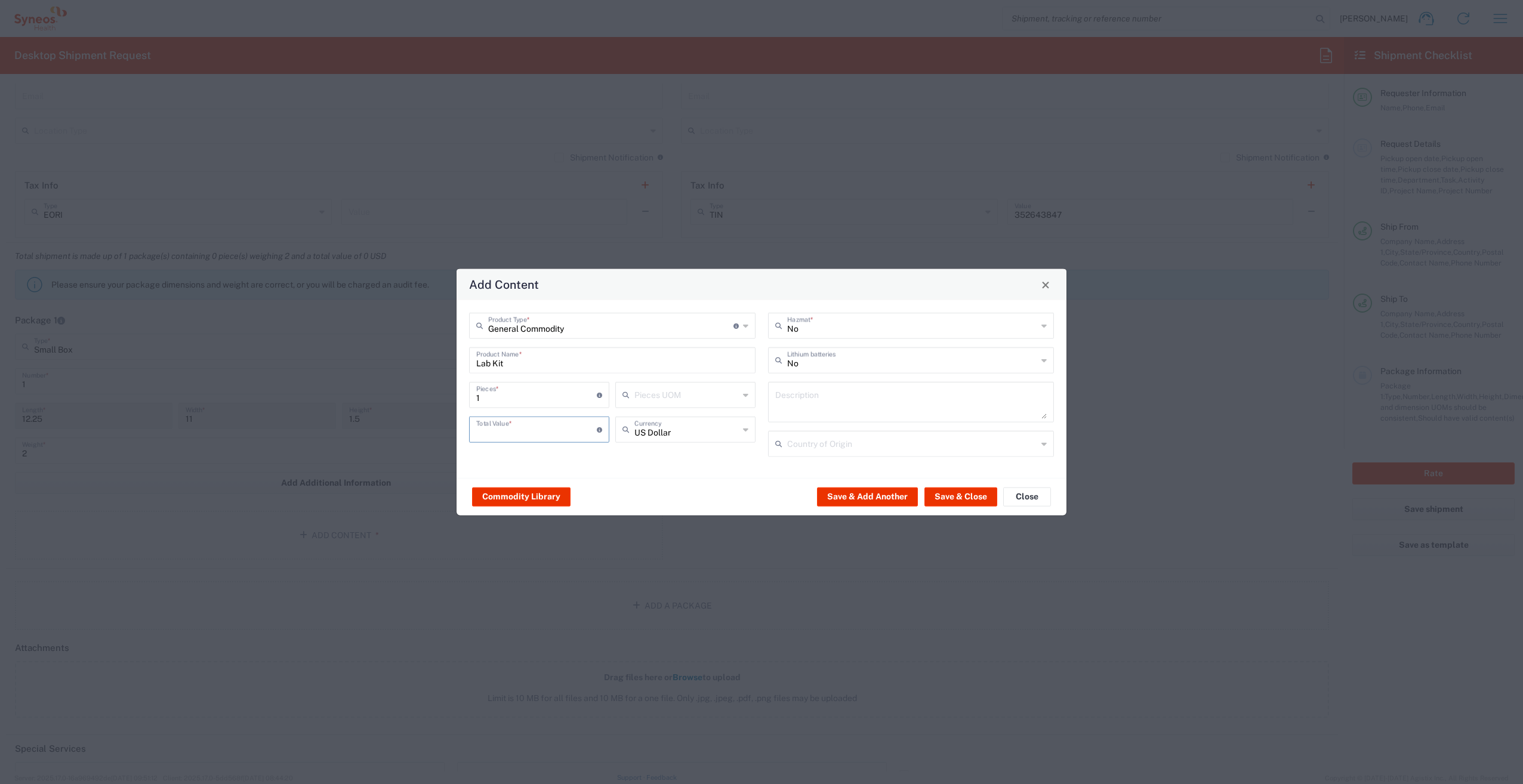
click at [546, 419] on input "number" at bounding box center [537, 428] width 121 height 21
type input "2"
type input "1"
click at [861, 393] on textarea at bounding box center [911, 401] width 272 height 33
type textarea "W80 Lab Kit"
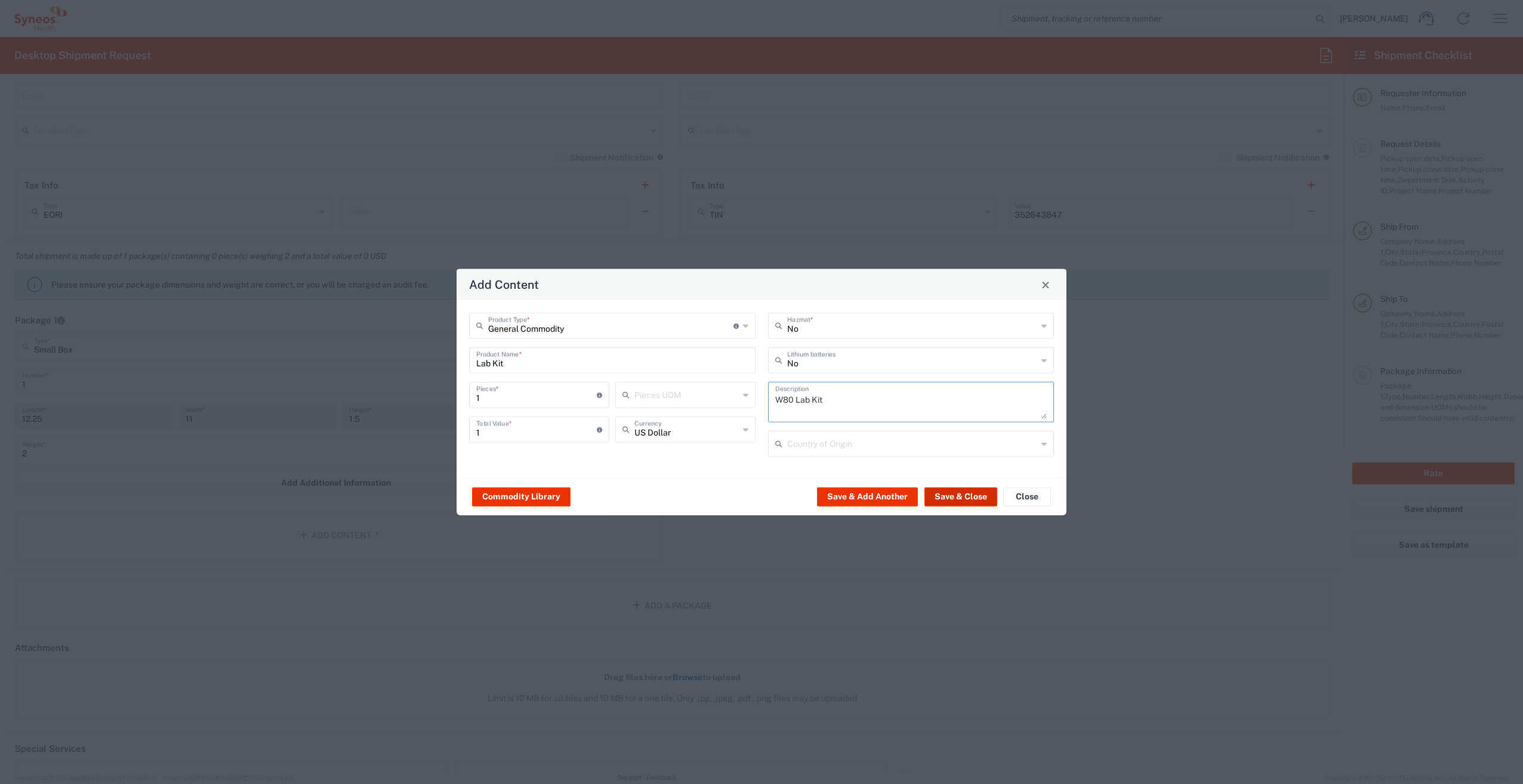
click at [959, 497] on button "Save & Close" at bounding box center [961, 496] width 73 height 19
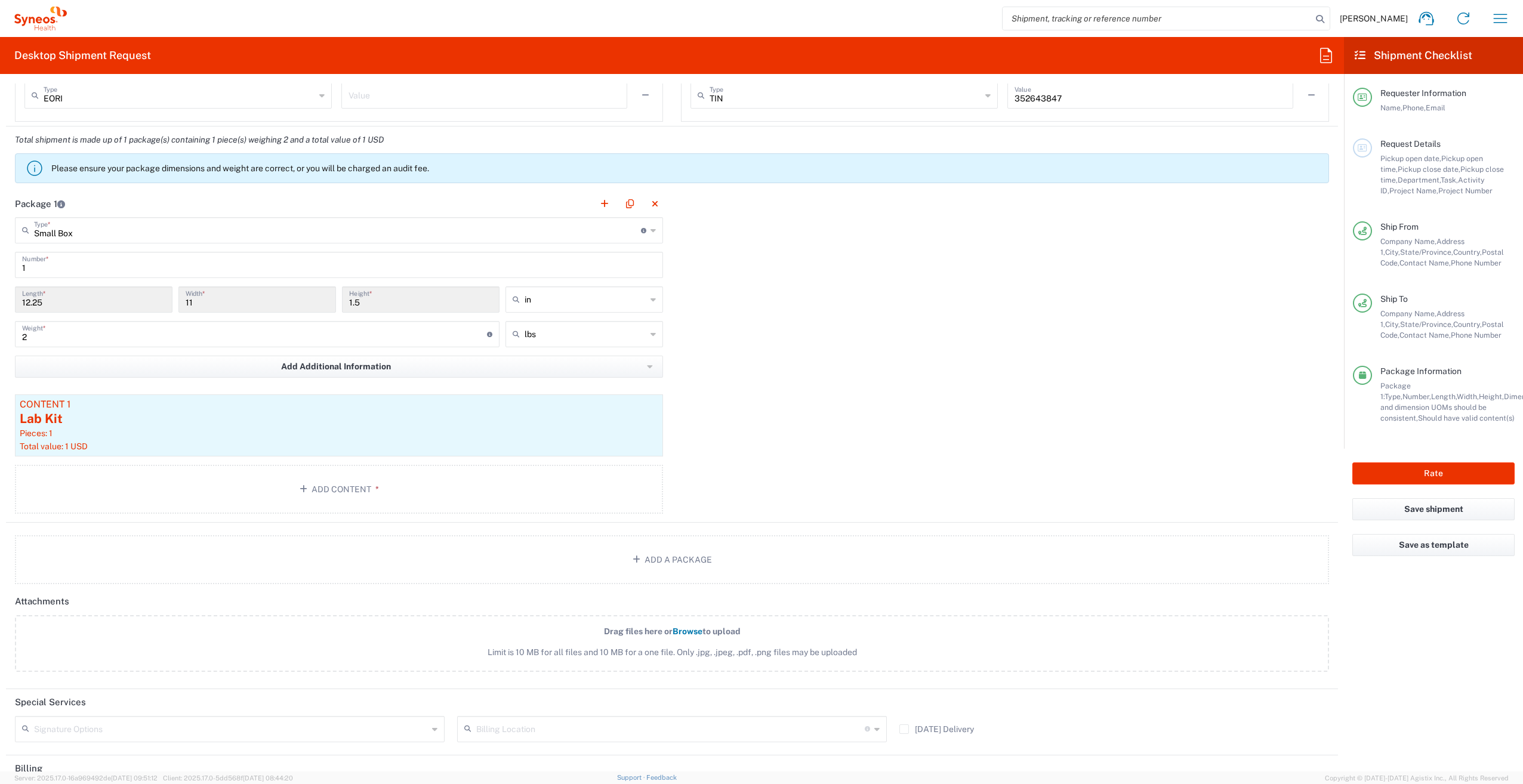
scroll to position [957, 0]
click at [1458, 470] on button "Rate" at bounding box center [1433, 473] width 162 height 22
type input "7031540-1A"
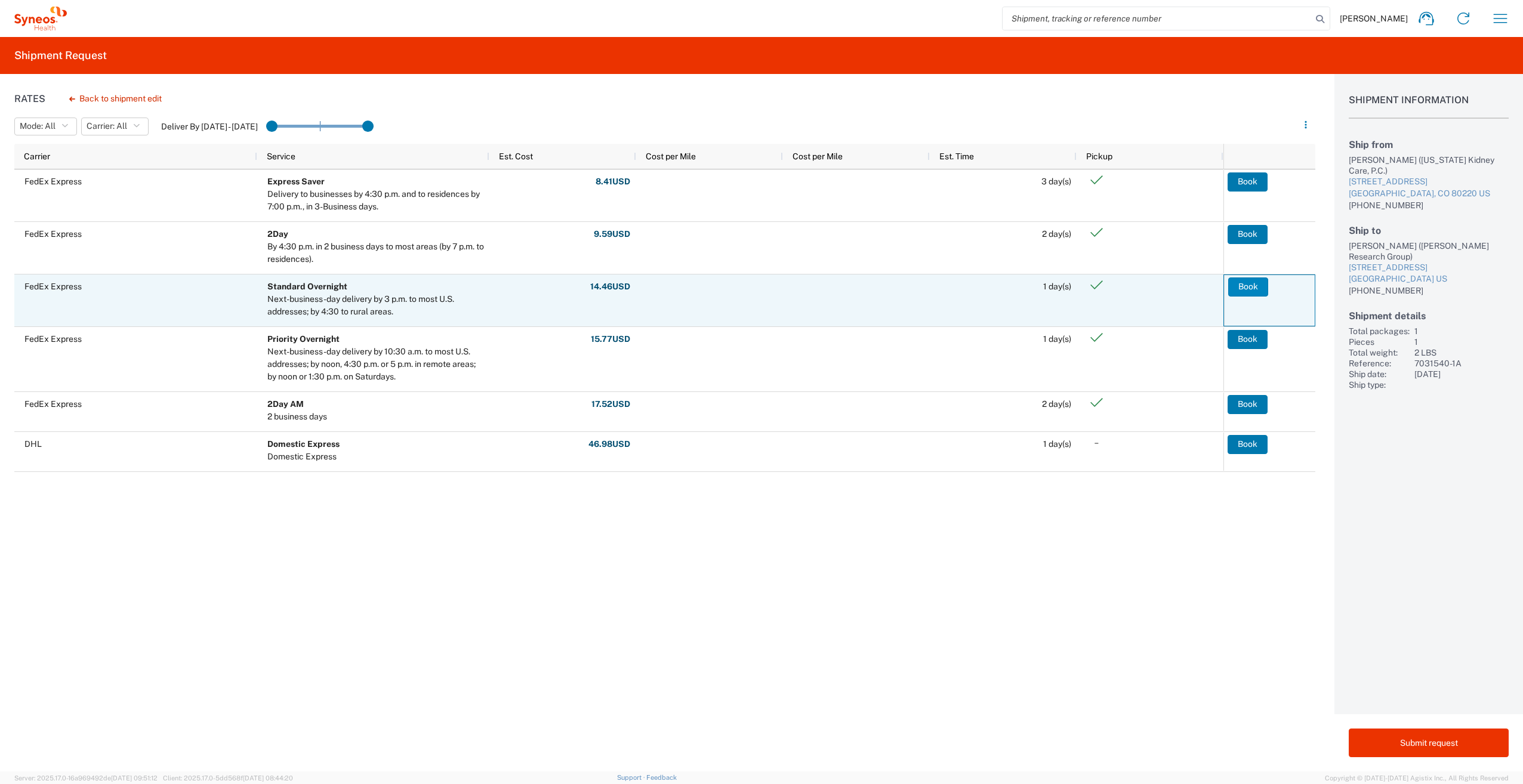
click at [1250, 289] on button "Book" at bounding box center [1248, 287] width 40 height 19
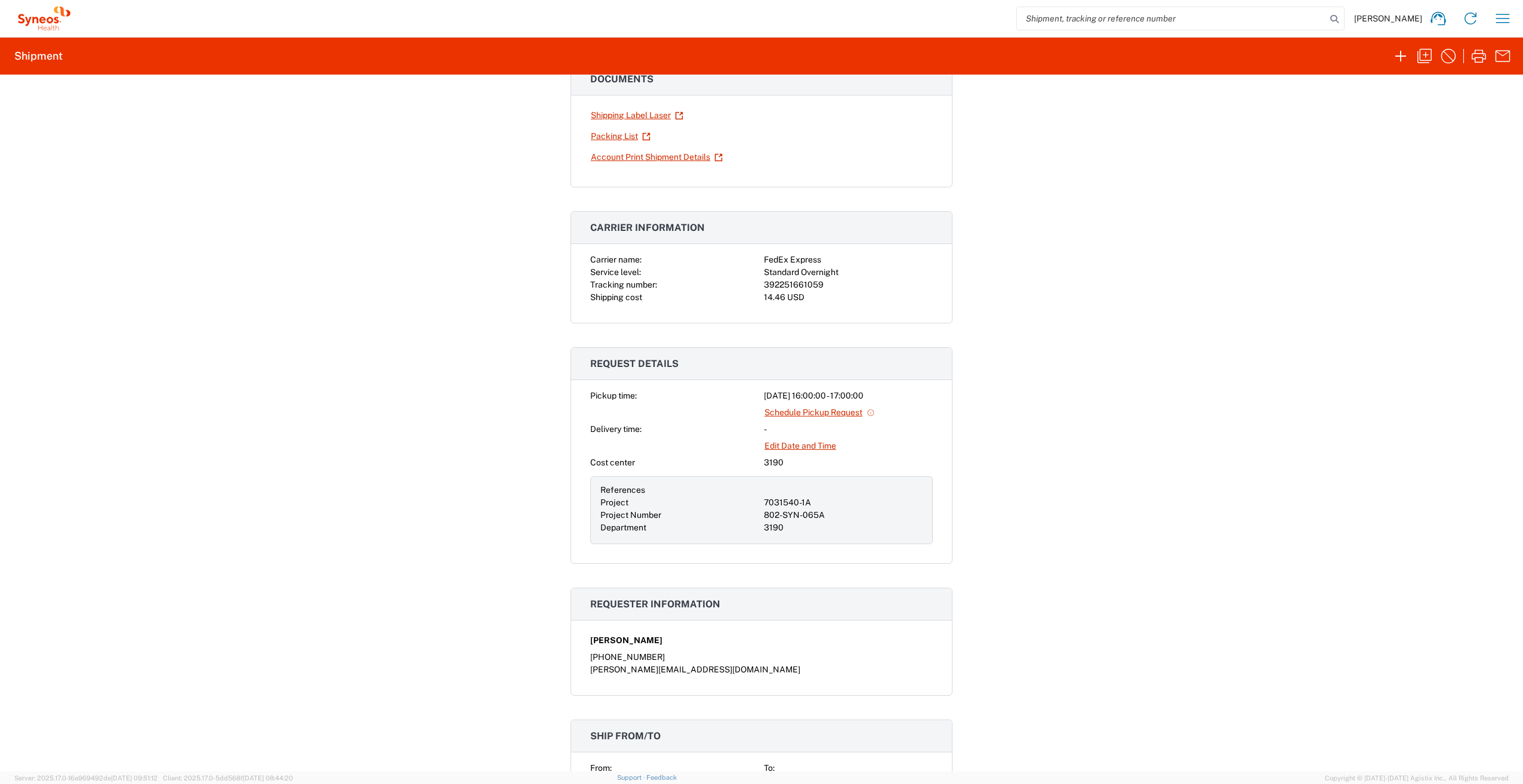
scroll to position [20, 0]
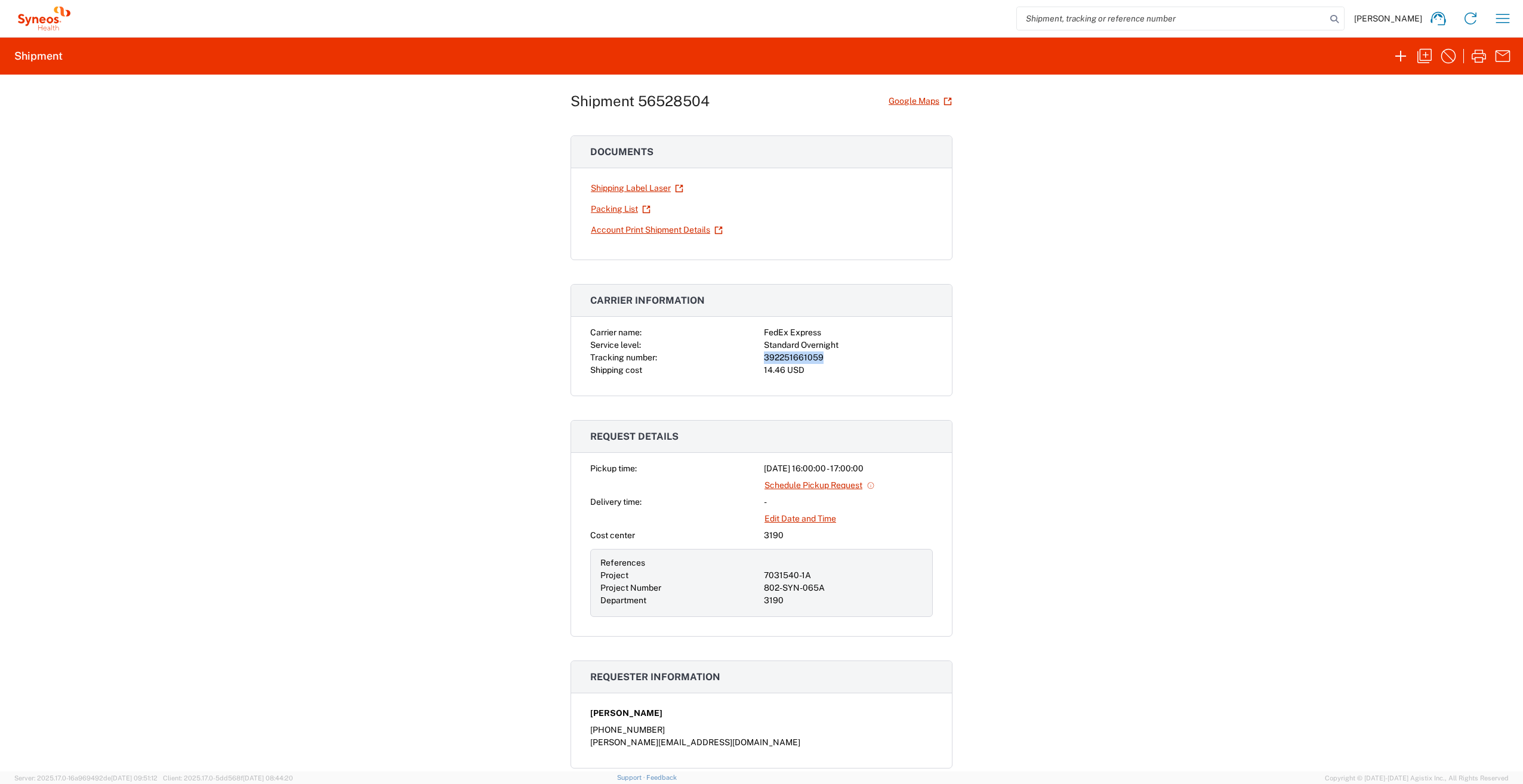
drag, startPoint x: 761, startPoint y: 353, endPoint x: 817, endPoint y: 355, distance: 56.0
click at [817, 355] on div "392251661059" at bounding box center [848, 357] width 169 height 12
copy div "392251661059"
click at [1341, 336] on div "Shipment 56528504 Google Maps Documents Shipping Label Laser Packing List Accou…" at bounding box center [762, 422] width 1523 height 697
click at [1482, 57] on icon "button" at bounding box center [1479, 56] width 19 height 19
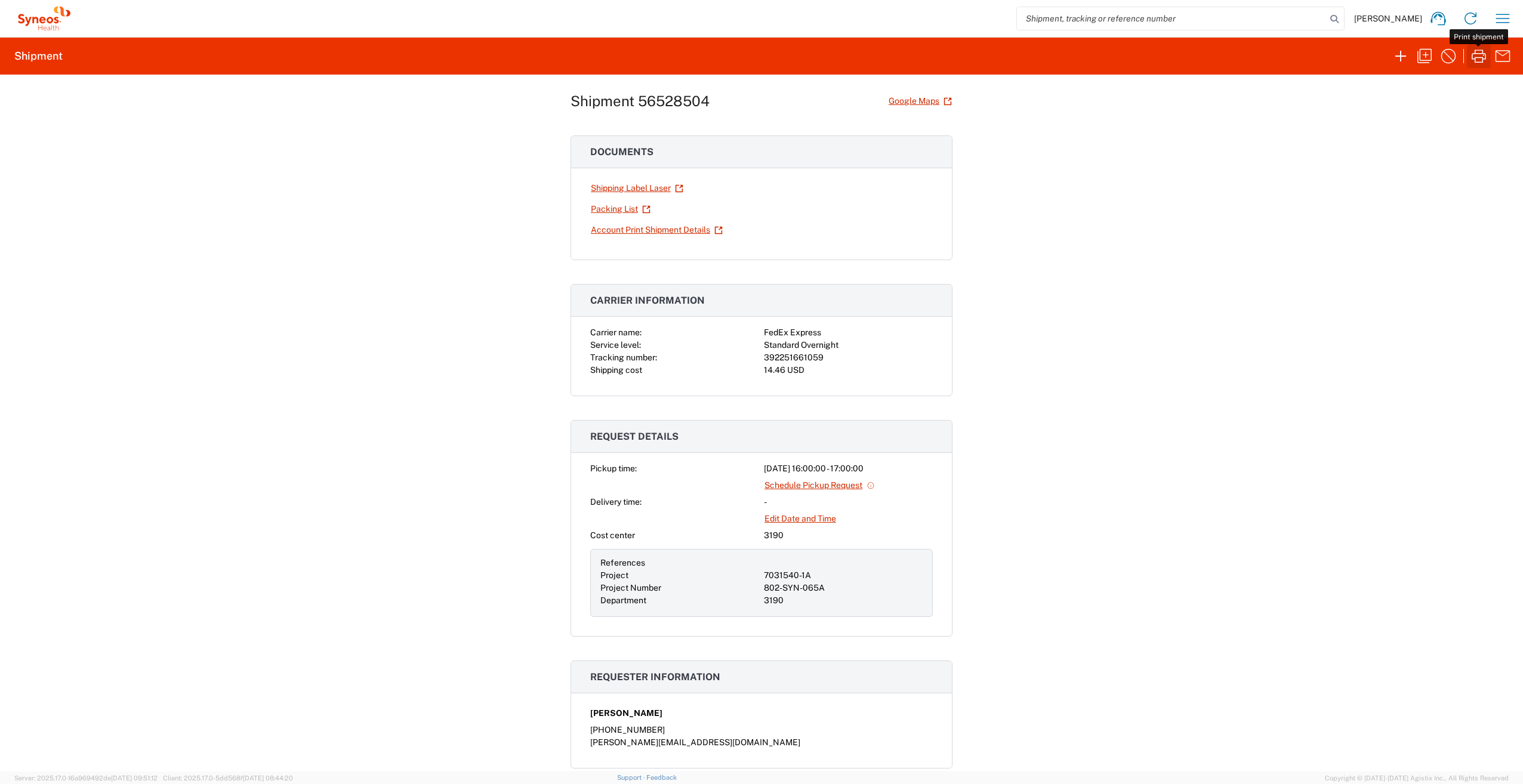
click at [1478, 57] on icon "button" at bounding box center [1479, 56] width 19 height 19
